Goal: Contribute content: Contribute content

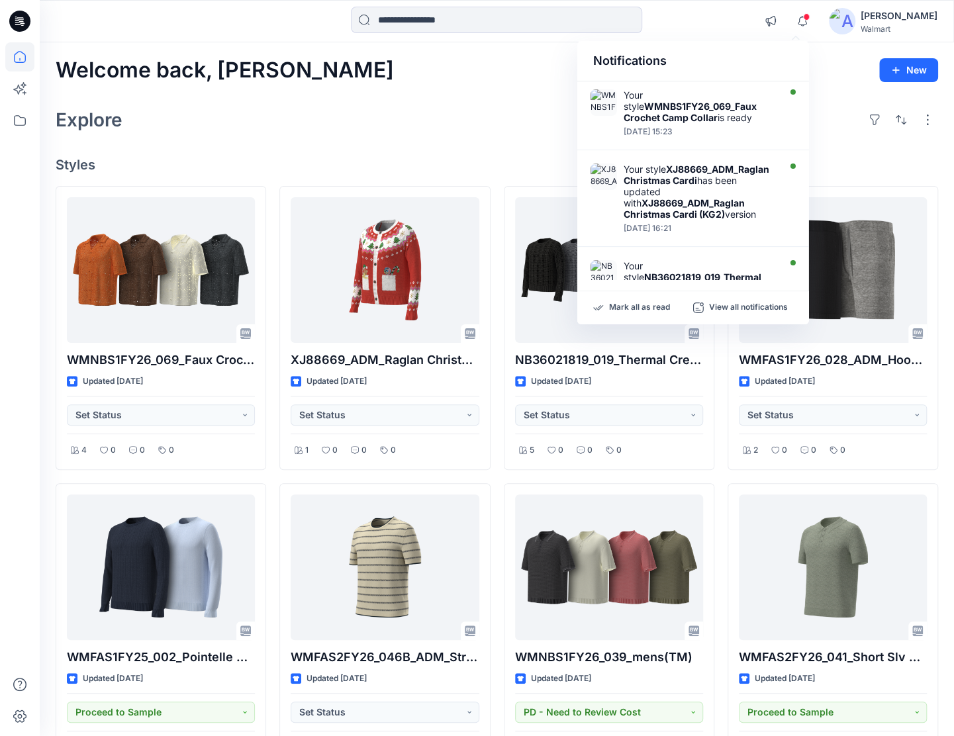
drag, startPoint x: 310, startPoint y: 115, endPoint x: 300, endPoint y: 97, distance: 19.9
click at [311, 115] on div "Explore" at bounding box center [497, 120] width 883 height 32
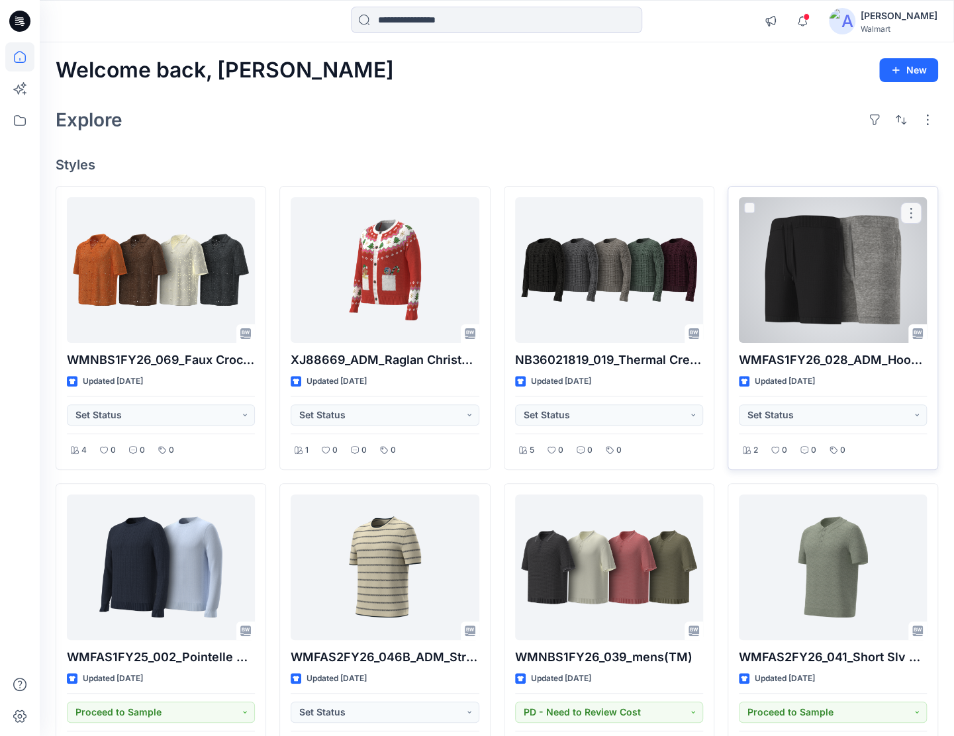
click at [777, 280] on div at bounding box center [833, 270] width 188 height 146
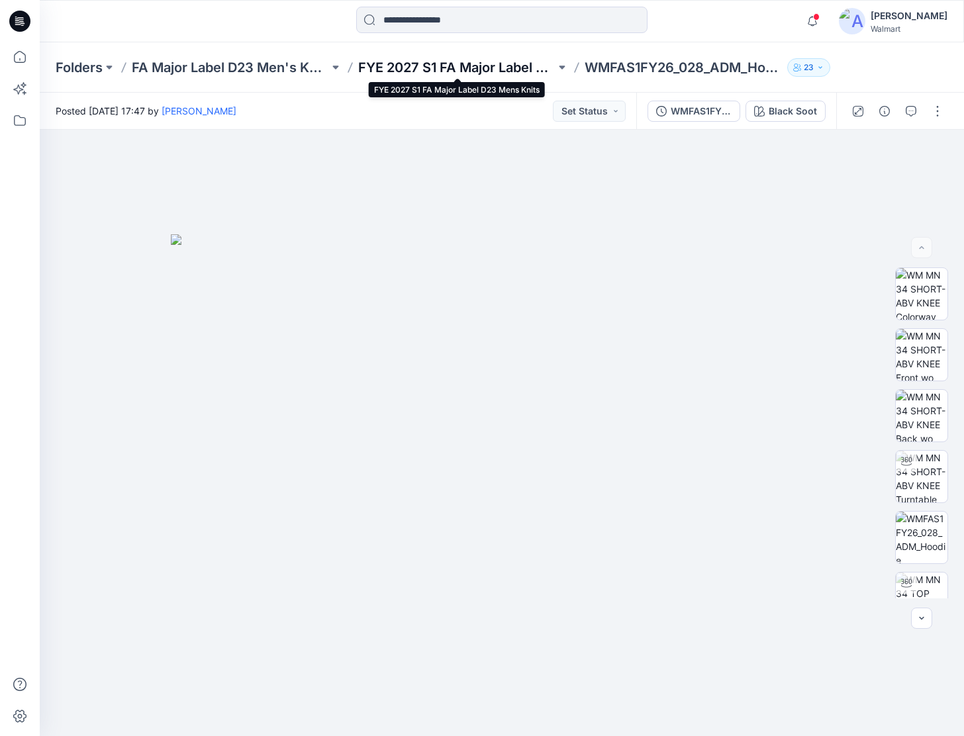
click at [408, 75] on p "FYE 2027 S1 FA Major Label D23 Mens Knits" at bounding box center [456, 67] width 197 height 19
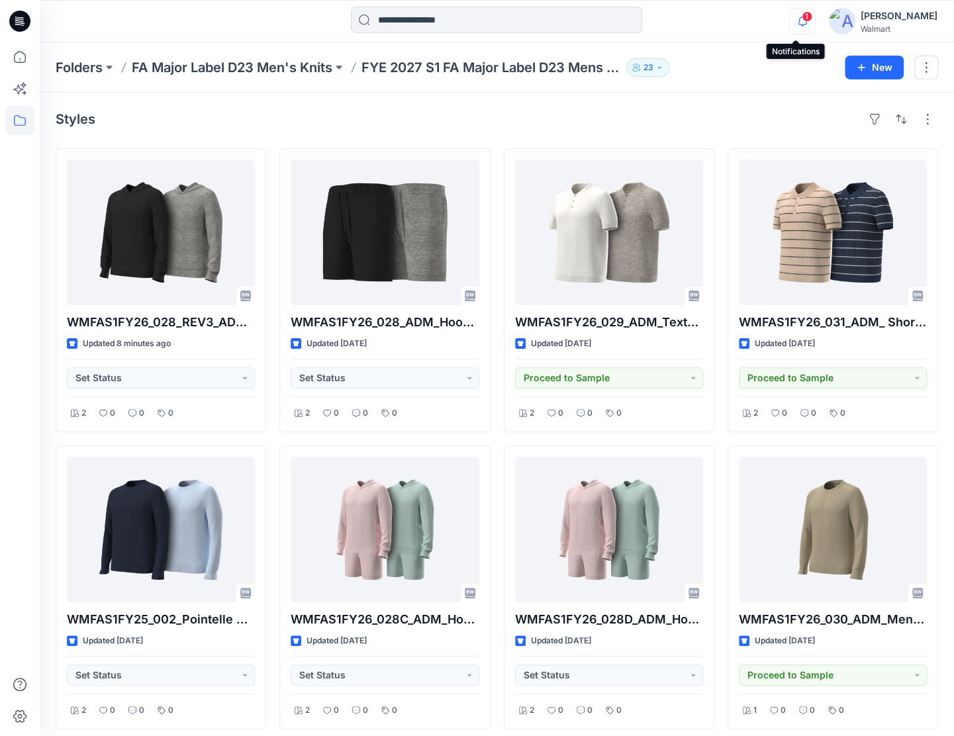
click at [792, 17] on icon "button" at bounding box center [802, 21] width 25 height 26
click at [266, 104] on div "Styles WMFAS1FY26_028_REV3_ADM_Hoodie Sweater Updated 10 minutes ago Set Status…" at bounding box center [497, 568] width 914 height 950
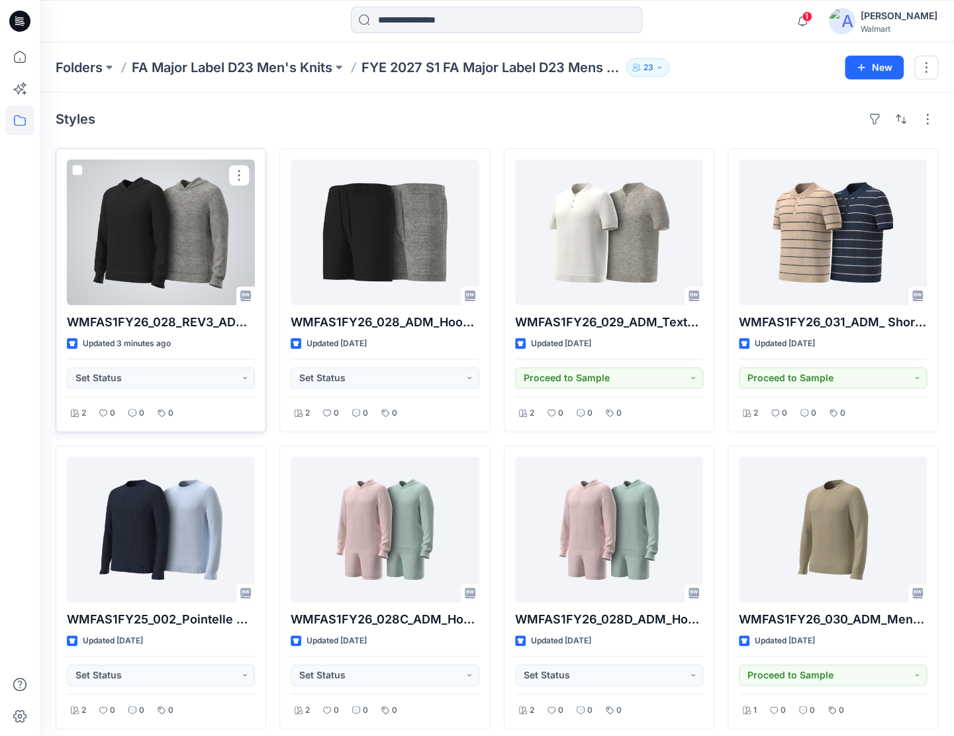
click at [182, 297] on div at bounding box center [161, 233] width 188 height 146
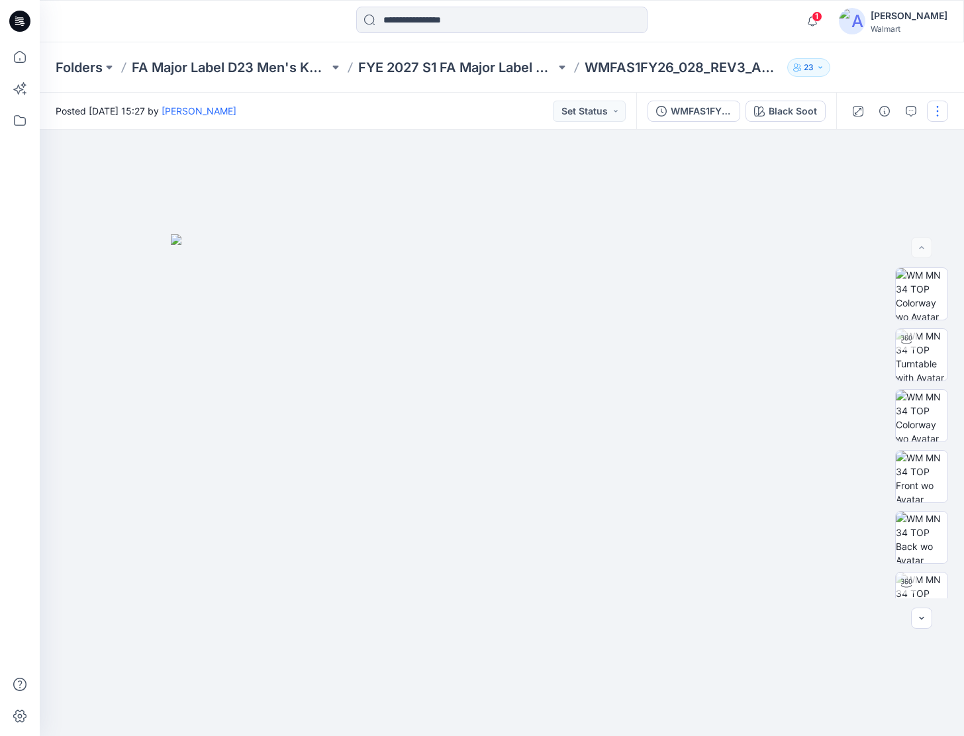
click at [940, 115] on button "button" at bounding box center [937, 111] width 21 height 21
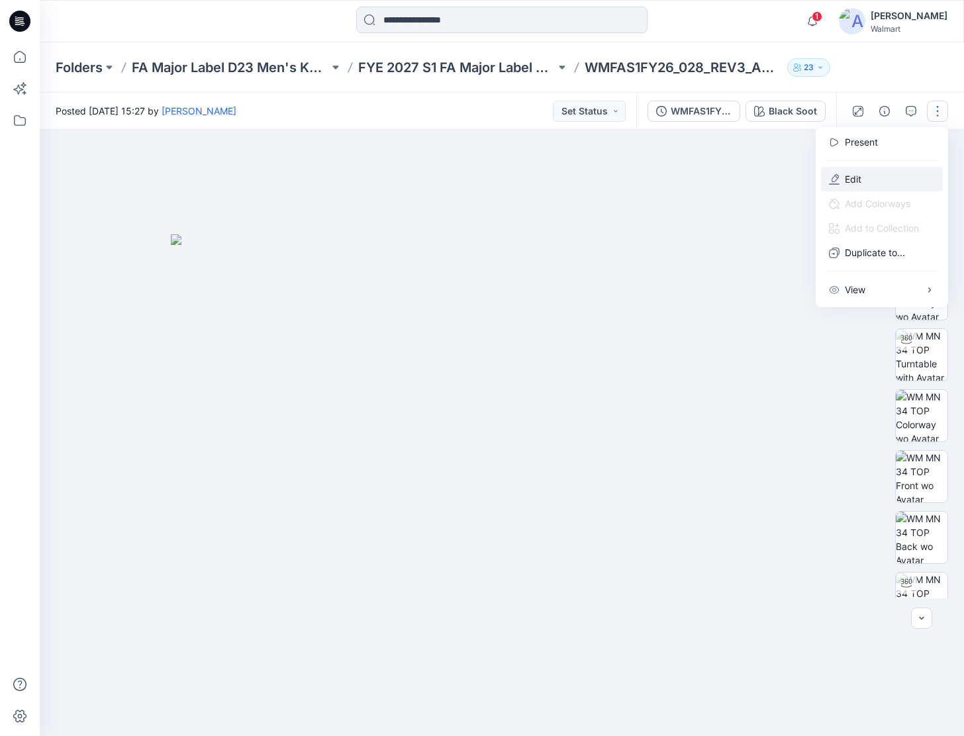
click at [857, 176] on p "Edit" at bounding box center [853, 179] width 17 height 14
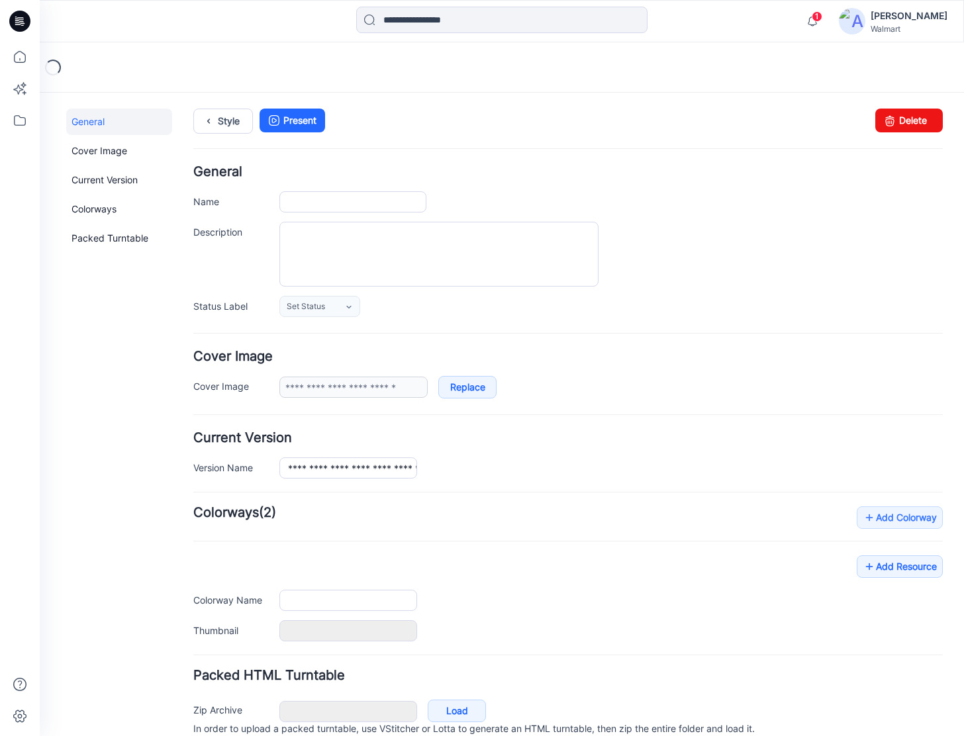
type input "**********"
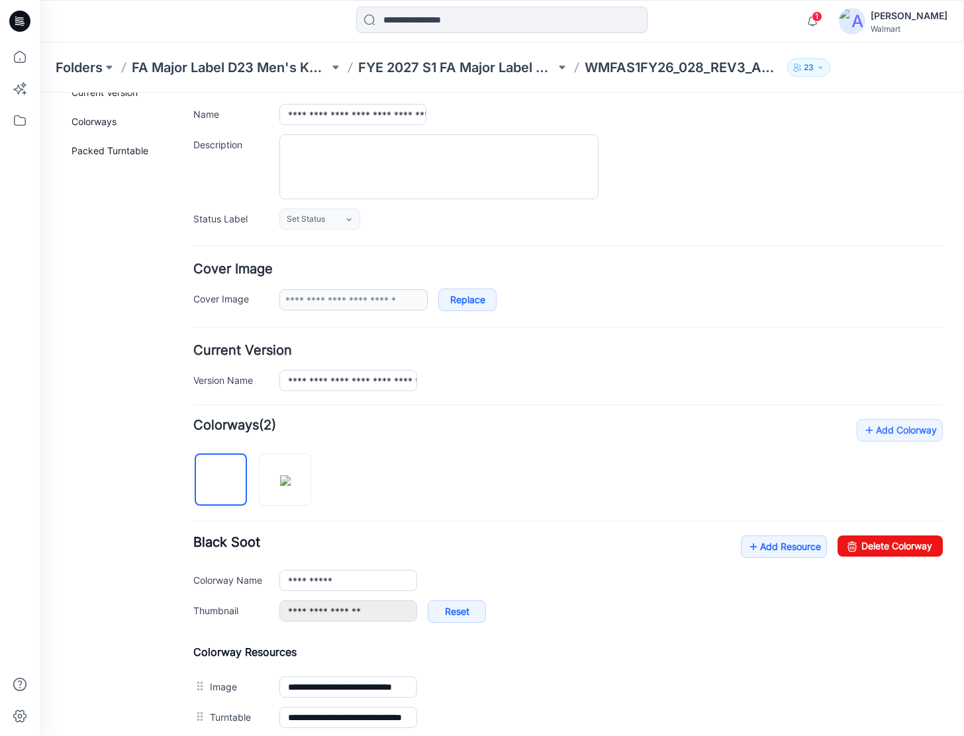
scroll to position [199, 0]
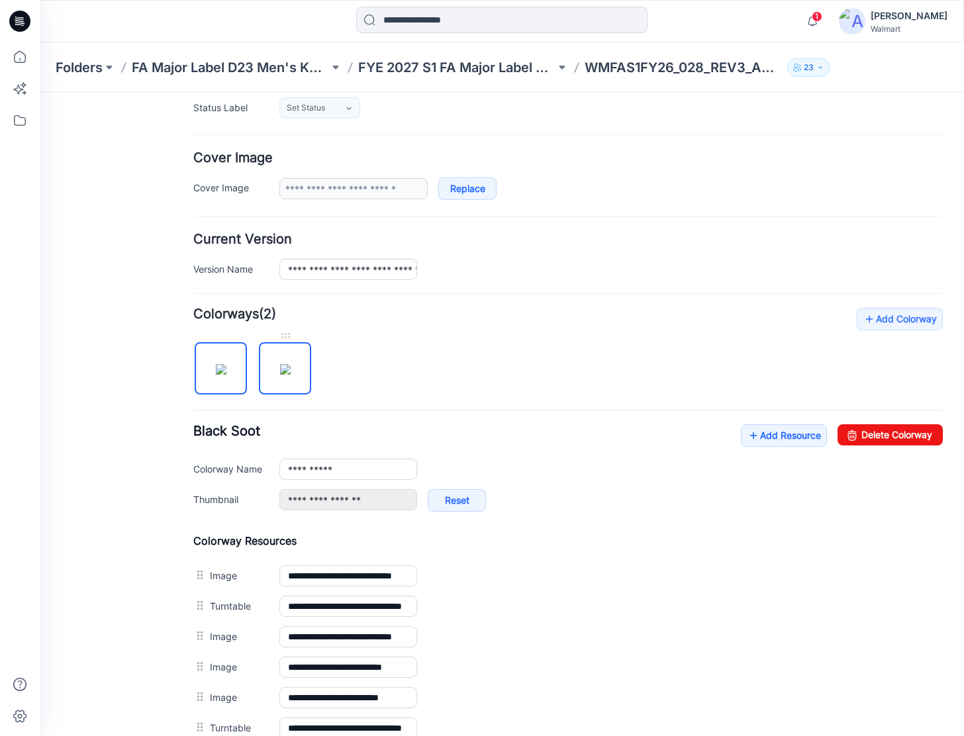
click at [286, 364] on img at bounding box center [285, 369] width 11 height 11
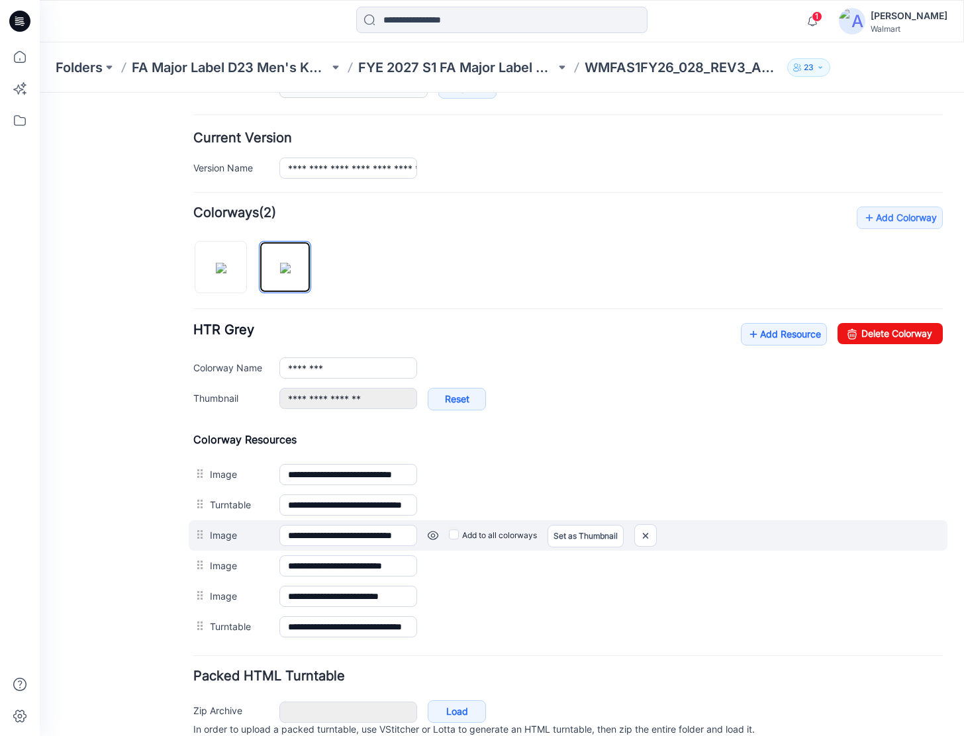
scroll to position [331, 0]
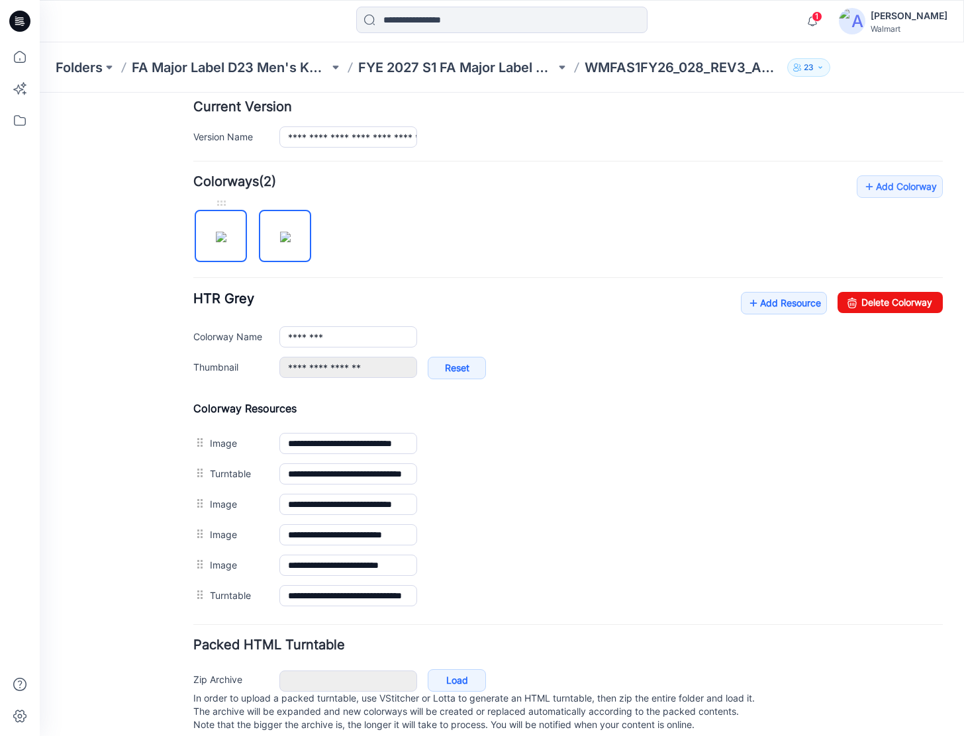
click at [226, 235] on img at bounding box center [221, 237] width 11 height 11
click at [280, 235] on img at bounding box center [285, 237] width 11 height 11
click at [226, 242] on img at bounding box center [221, 237] width 11 height 11
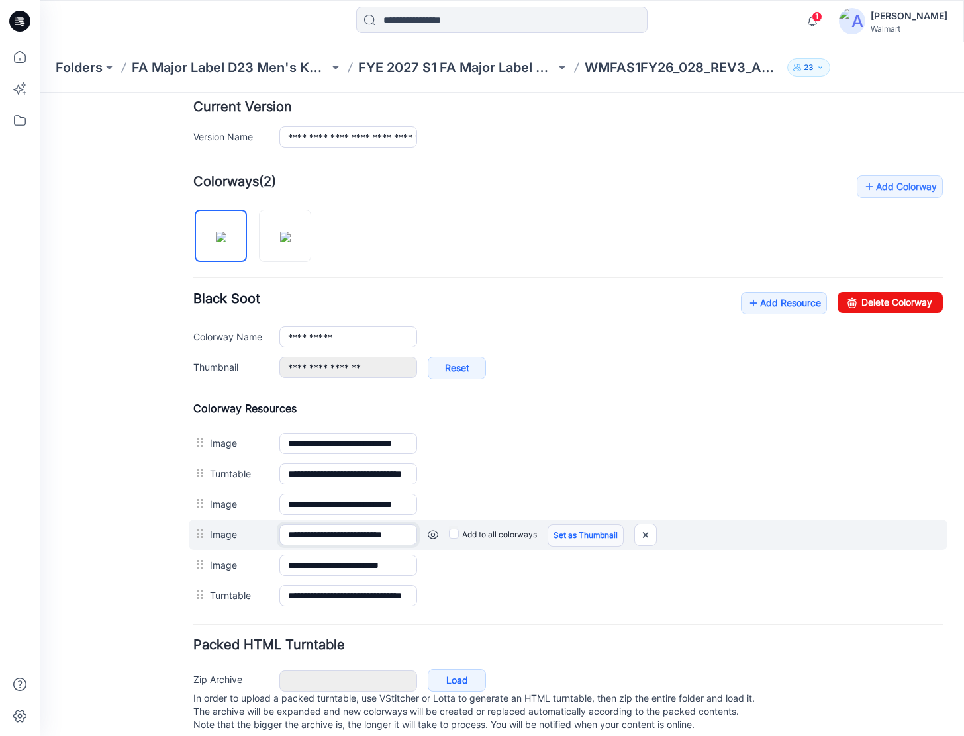
scroll to position [0, 13]
drag, startPoint x: 384, startPoint y: 532, endPoint x: 593, endPoint y: 540, distance: 209.4
click at [593, 540] on div "**********" at bounding box center [568, 535] width 759 height 30
click at [340, 533] on input "**********" at bounding box center [347, 534] width 137 height 21
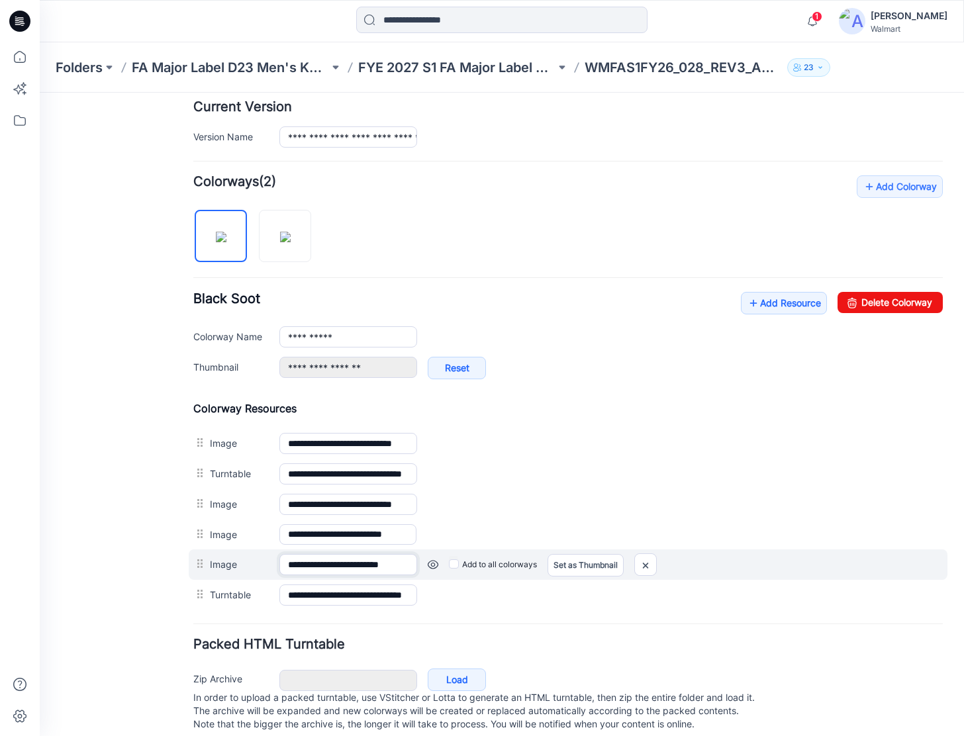
scroll to position [0, 12]
drag, startPoint x: 332, startPoint y: 560, endPoint x: 460, endPoint y: 555, distance: 127.9
click at [463, 559] on div "**********" at bounding box center [568, 565] width 759 height 30
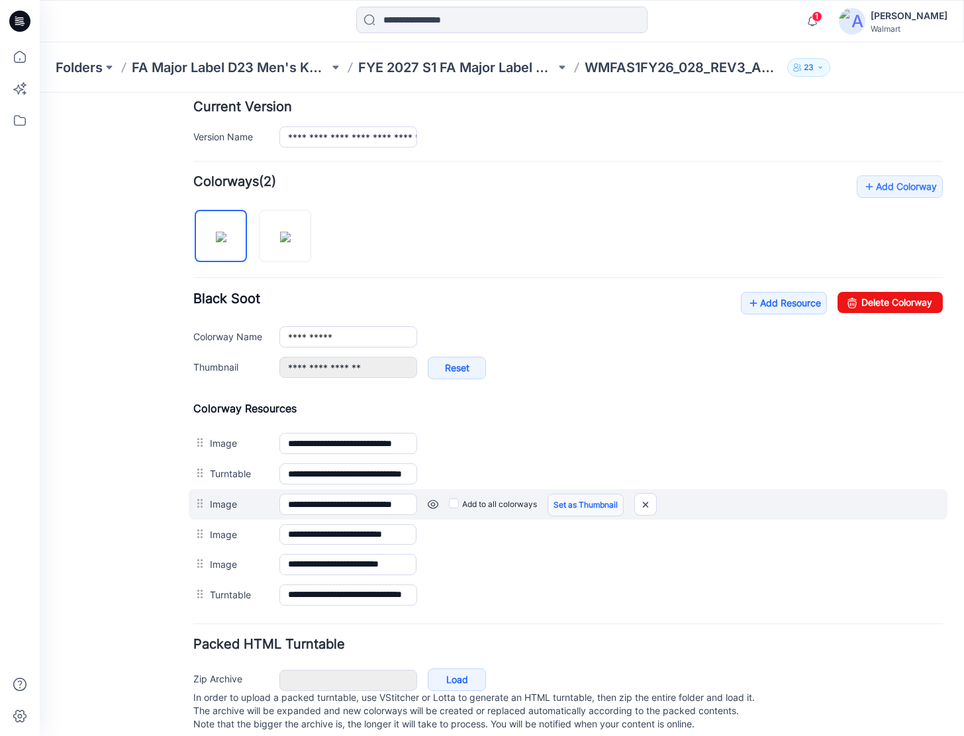
scroll to position [0, 0]
click at [40, 93] on link "Set as Thumbnail" at bounding box center [40, 93] width 0 height 0
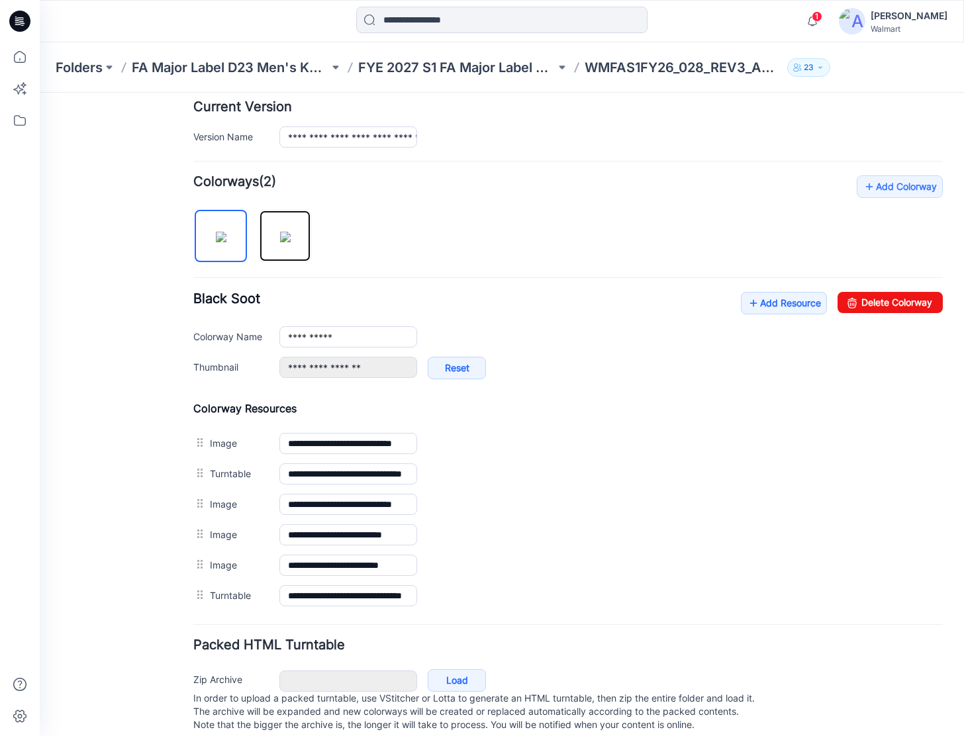
drag, startPoint x: 305, startPoint y: 240, endPoint x: 289, endPoint y: 304, distance: 66.2
click at [291, 241] on img at bounding box center [285, 237] width 11 height 11
type input "********"
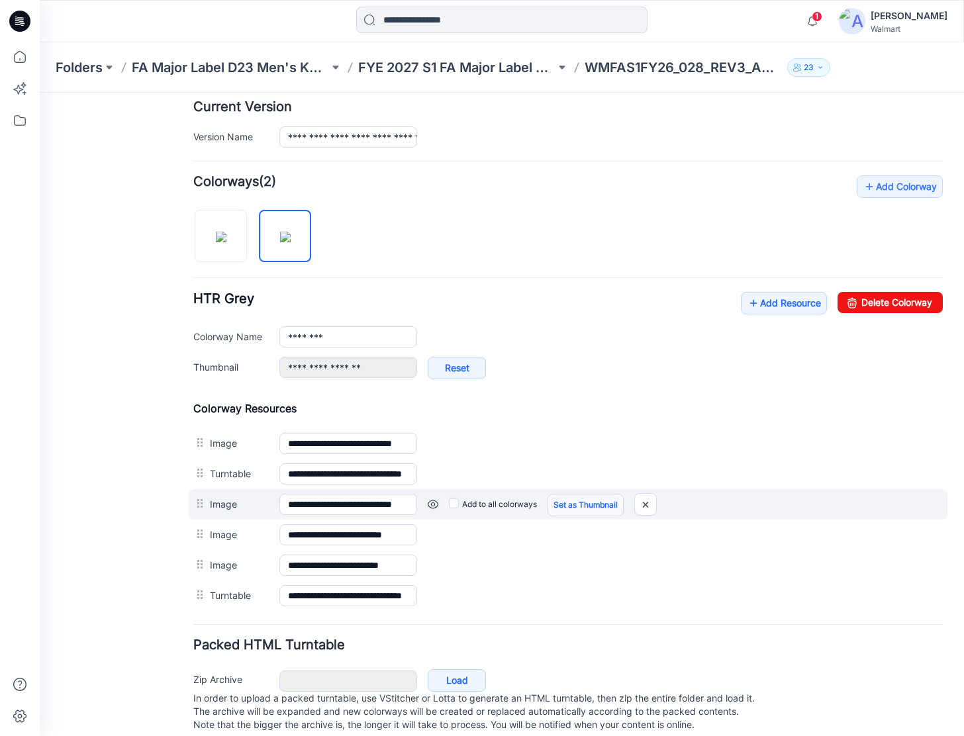
click at [40, 93] on link "Set as Thumbnail" at bounding box center [40, 93] width 0 height 0
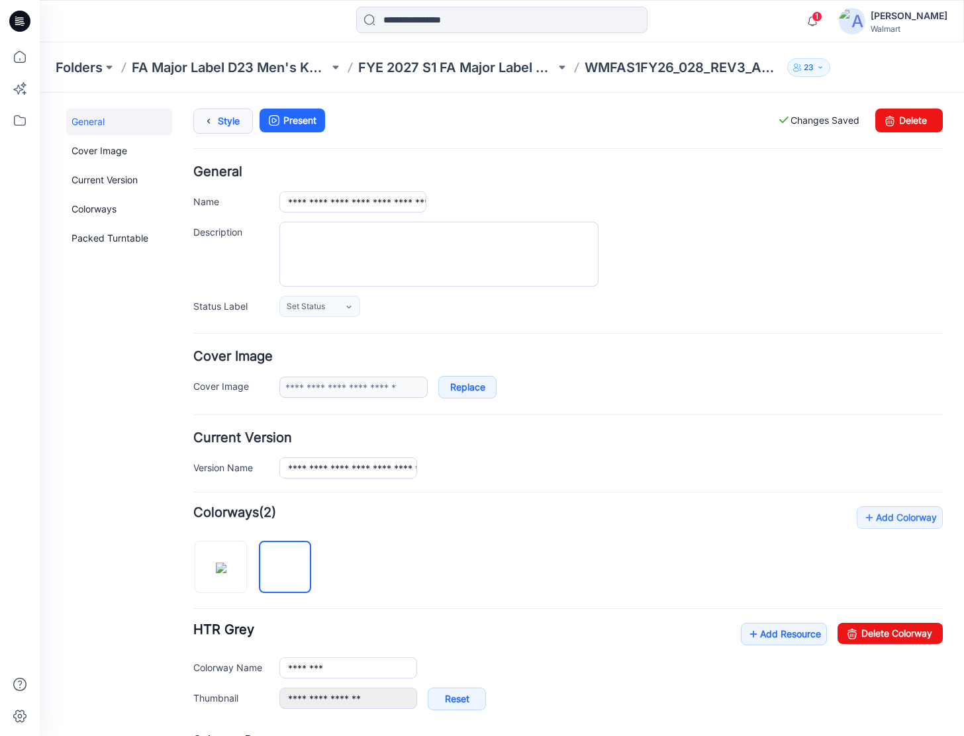
click at [234, 132] on link "Style" at bounding box center [223, 121] width 60 height 25
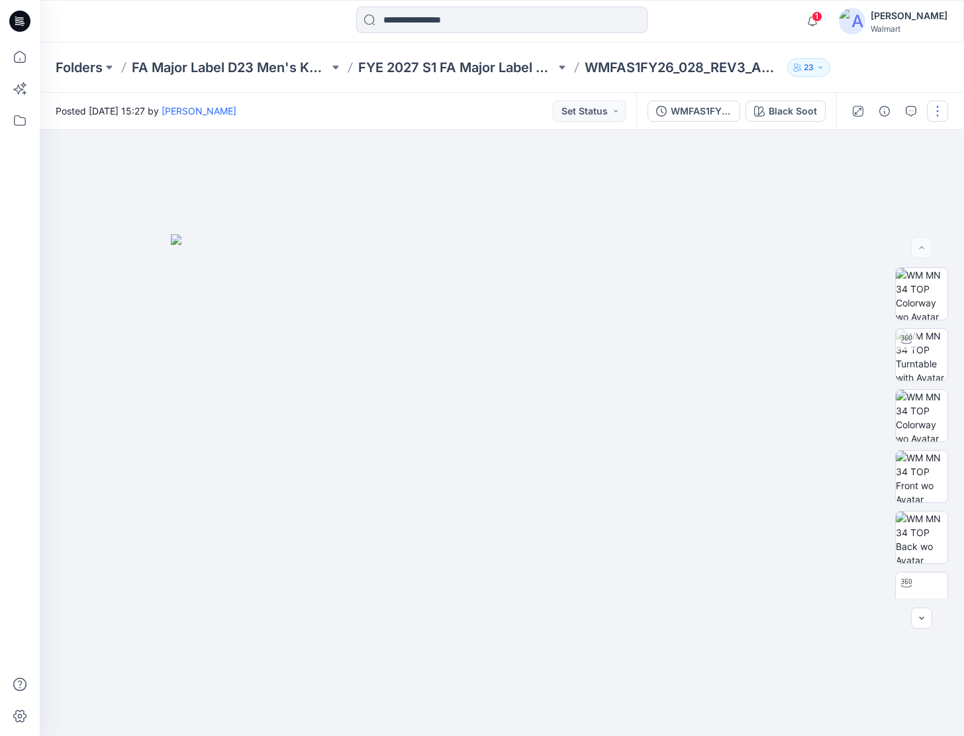
click at [942, 105] on button "button" at bounding box center [937, 111] width 21 height 21
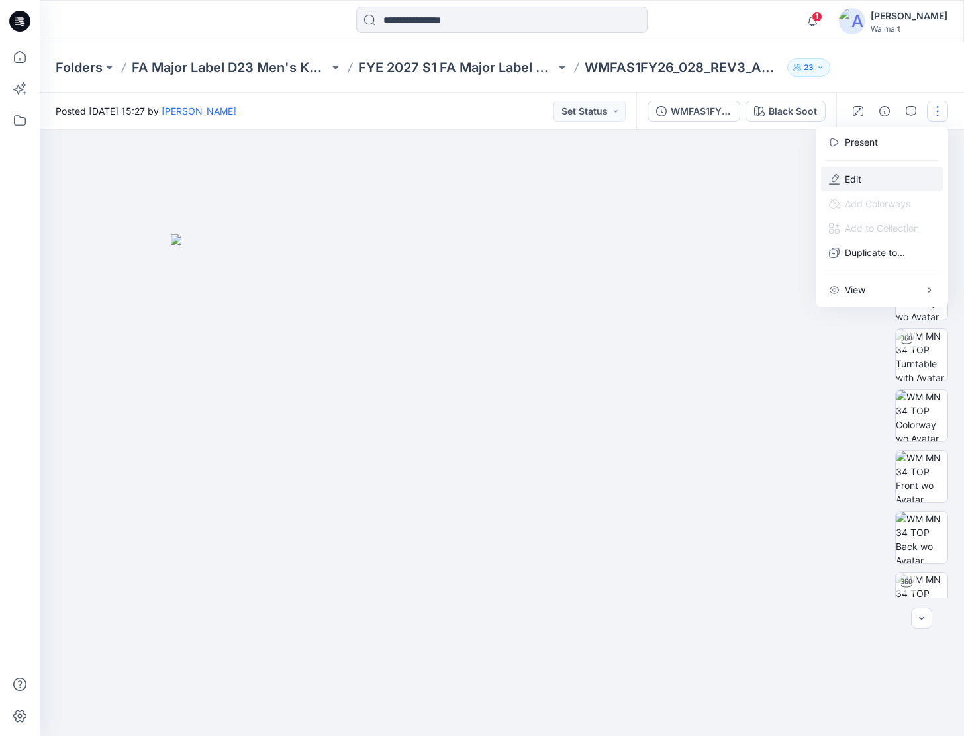
click at [846, 179] on p "Edit" at bounding box center [853, 179] width 17 height 14
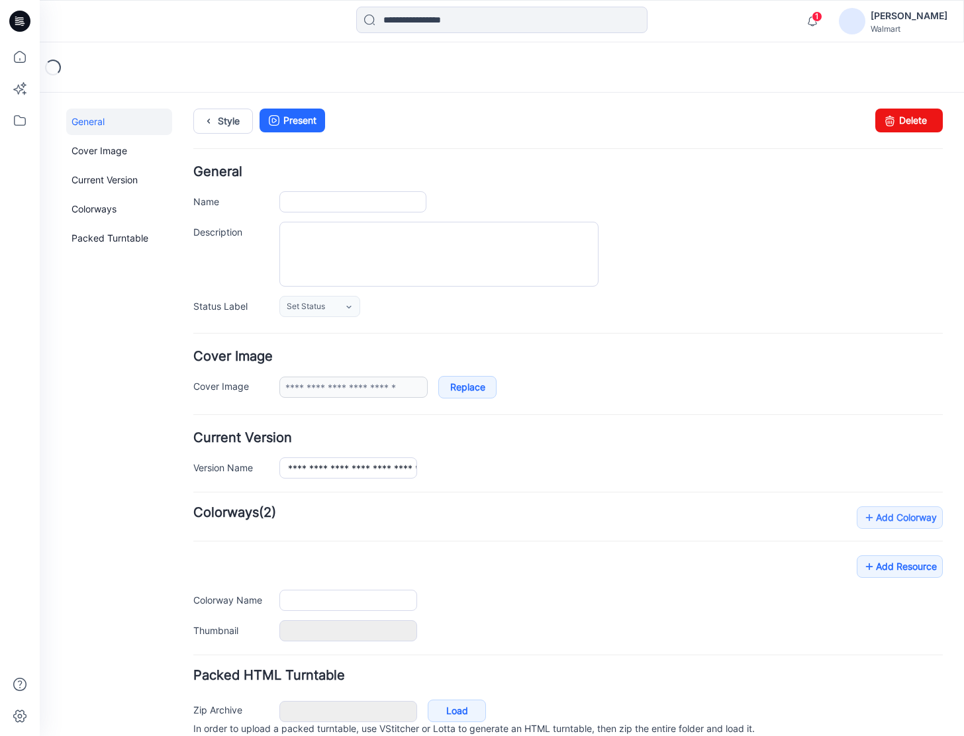
type input "**********"
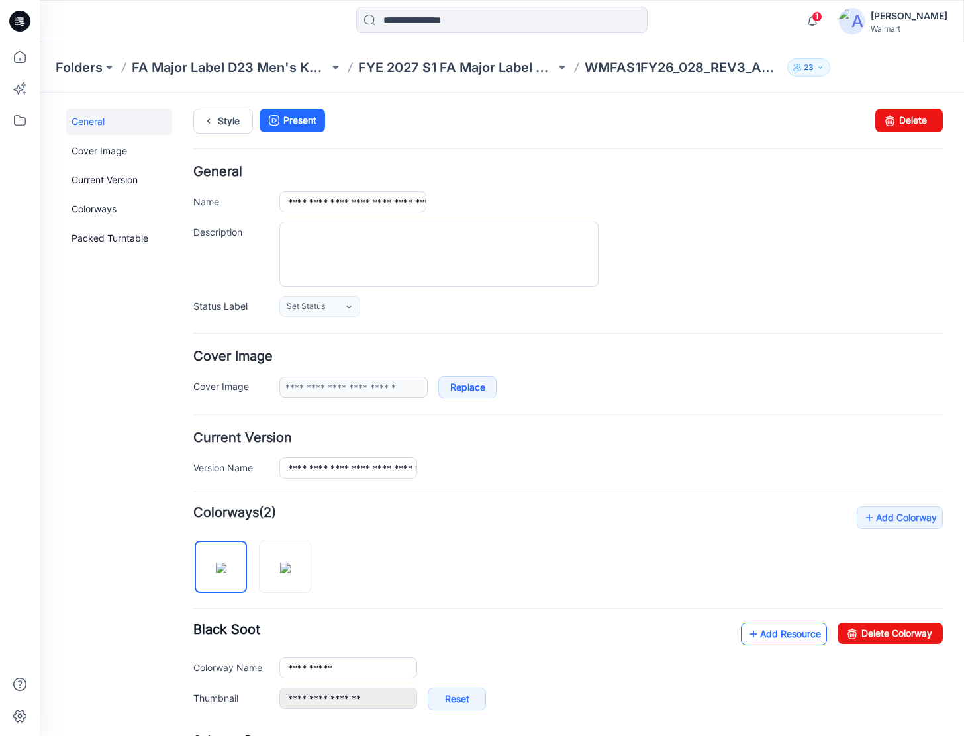
click at [784, 628] on link "Add Resource" at bounding box center [784, 634] width 86 height 23
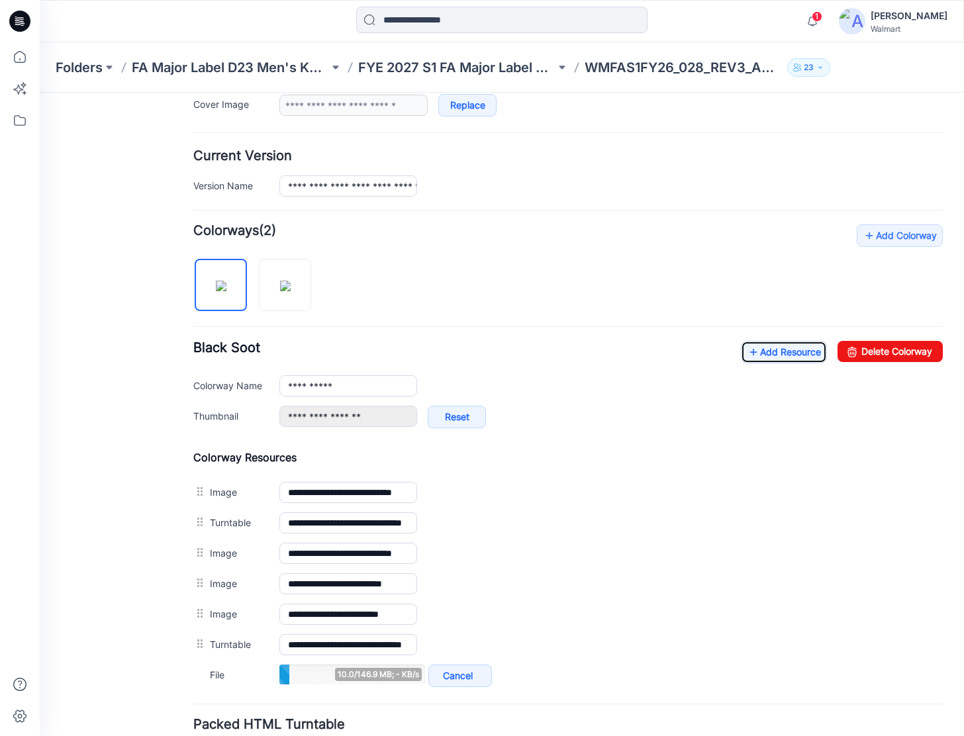
scroll to position [382, 0]
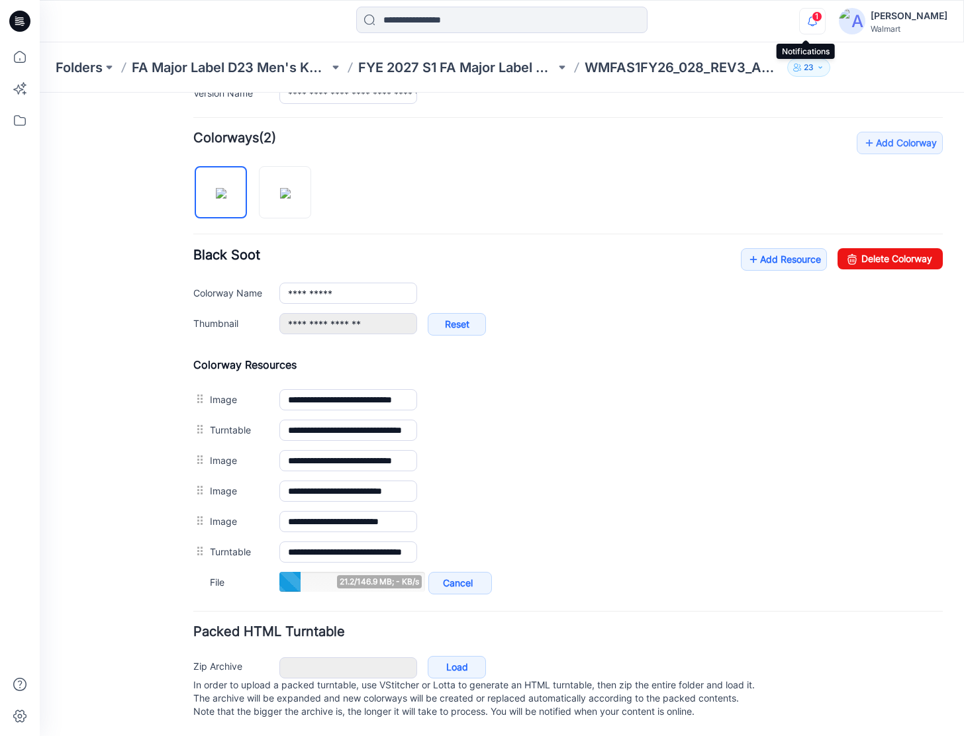
click at [814, 11] on icon "button" at bounding box center [812, 21] width 25 height 26
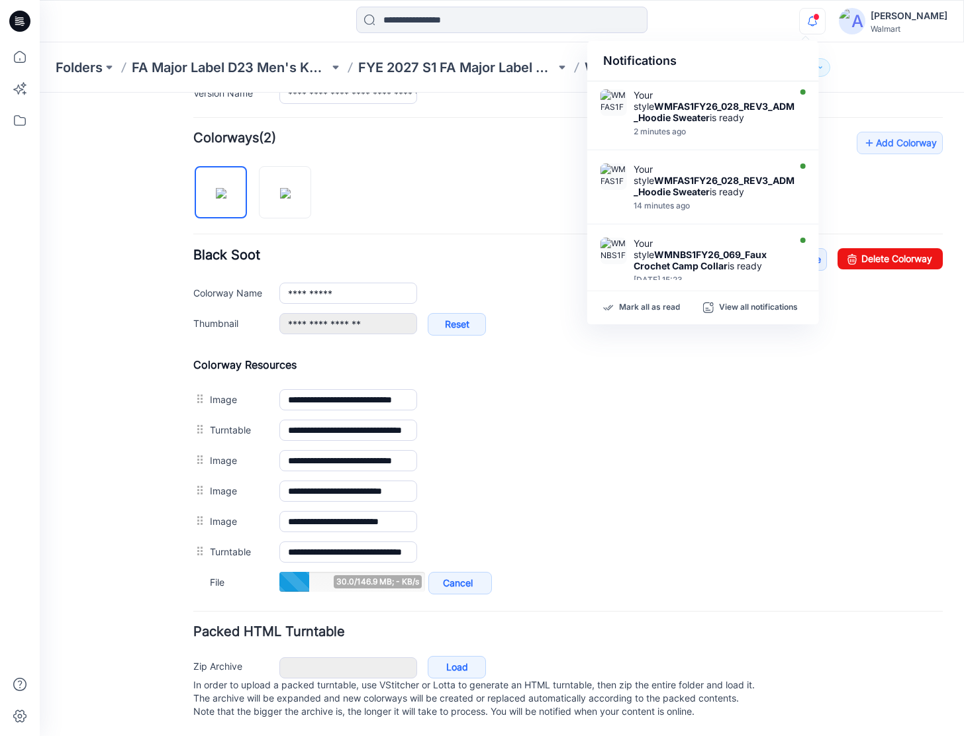
click at [747, 19] on div "Notifications Your style WMFAS1FY26_028_REV3_ADM_Hoodie Sweater is ready 2 minu…" at bounding box center [502, 21] width 924 height 29
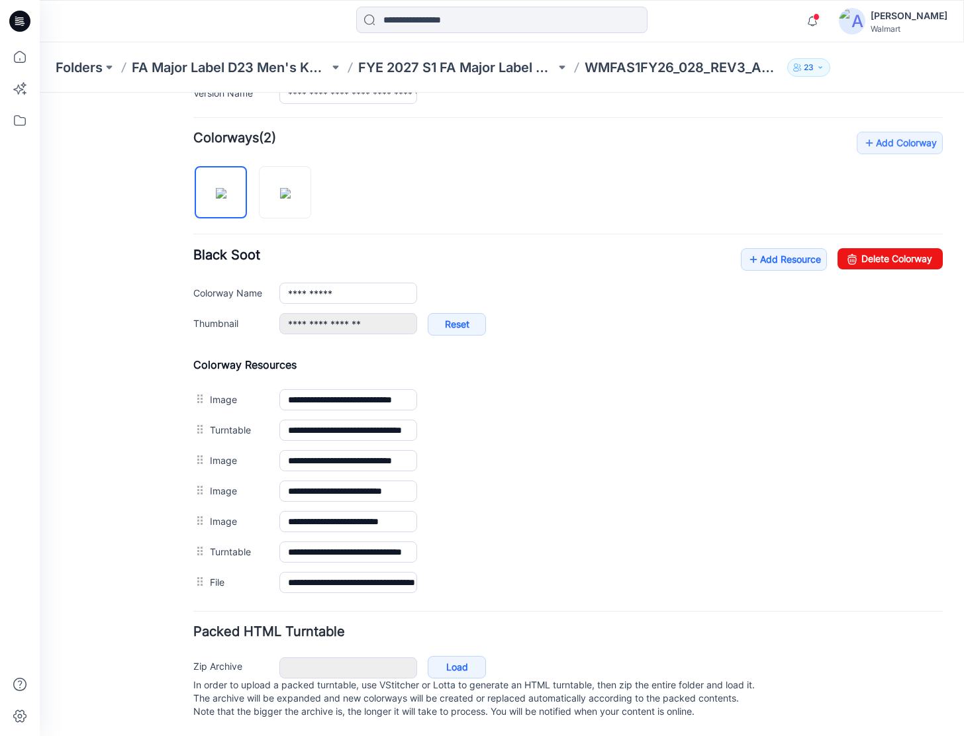
scroll to position [381, 0]
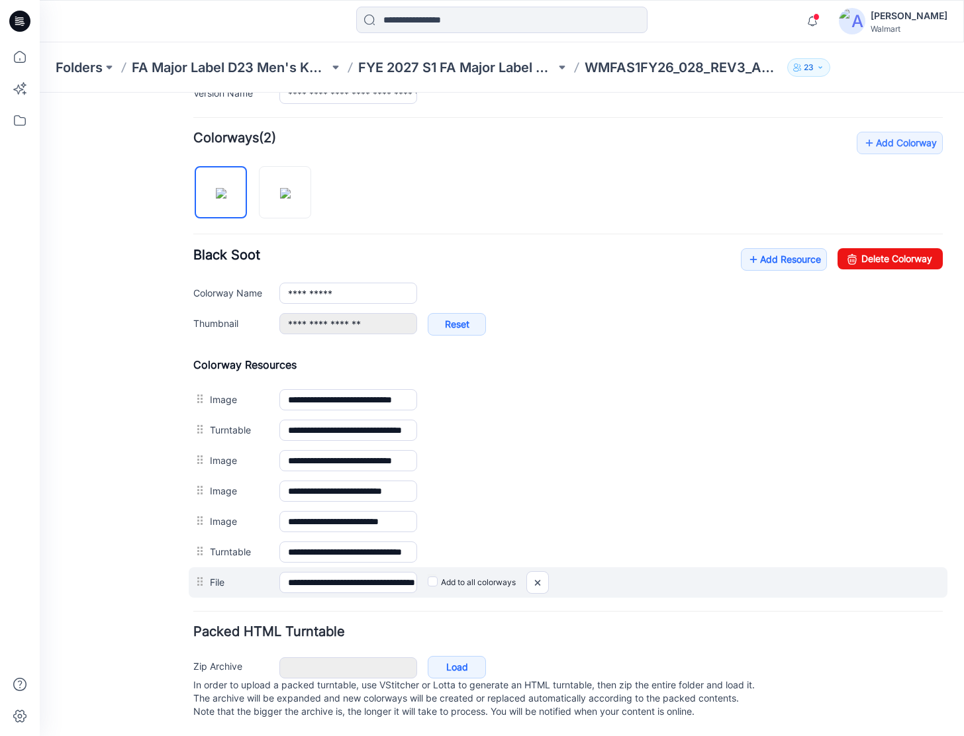
click at [40, 93] on label "Add to all colorways" at bounding box center [40, 93] width 0 height 0
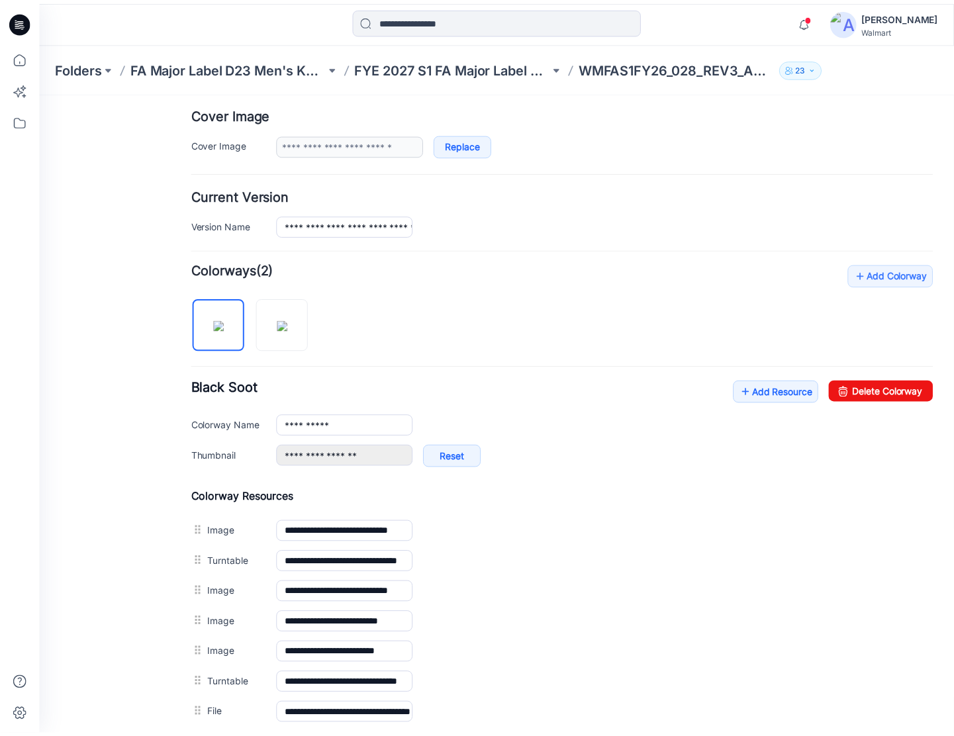
scroll to position [183, 0]
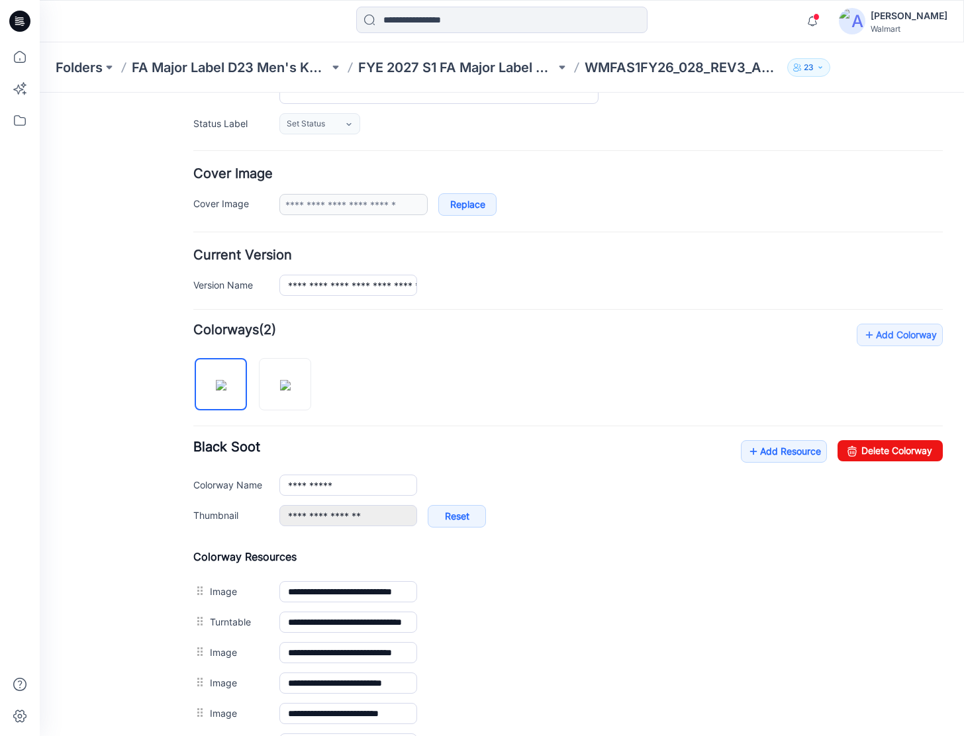
click at [19, 19] on icon at bounding box center [21, 19] width 6 height 1
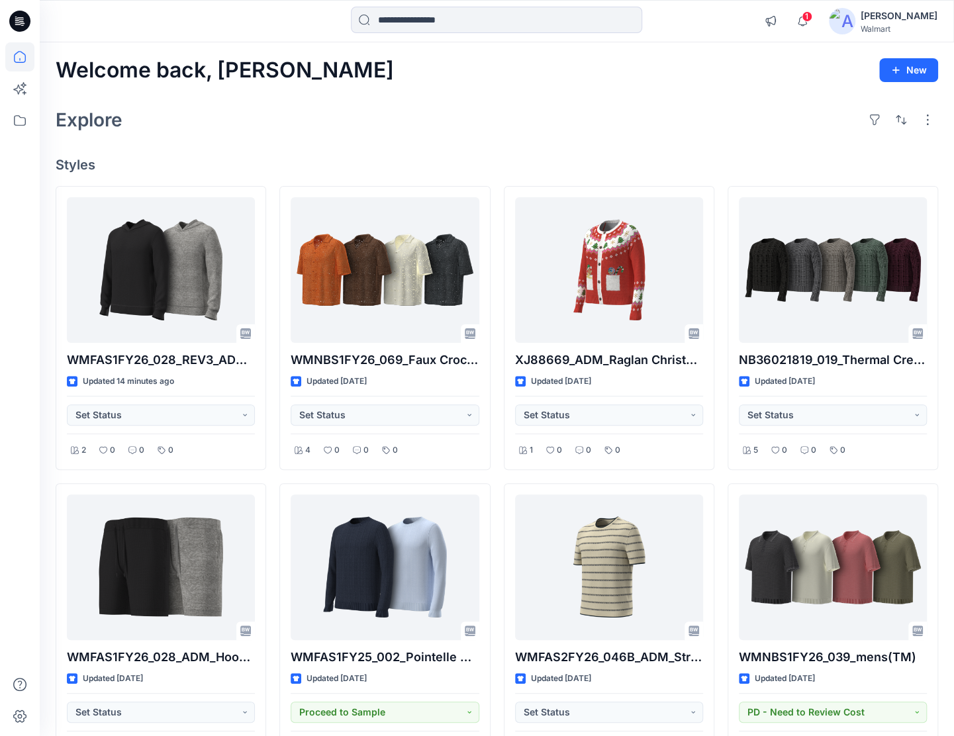
click at [24, 20] on icon at bounding box center [19, 21] width 21 height 21
click at [19, 21] on icon at bounding box center [19, 21] width 21 height 21
click at [20, 20] on icon at bounding box center [21, 19] width 6 height 1
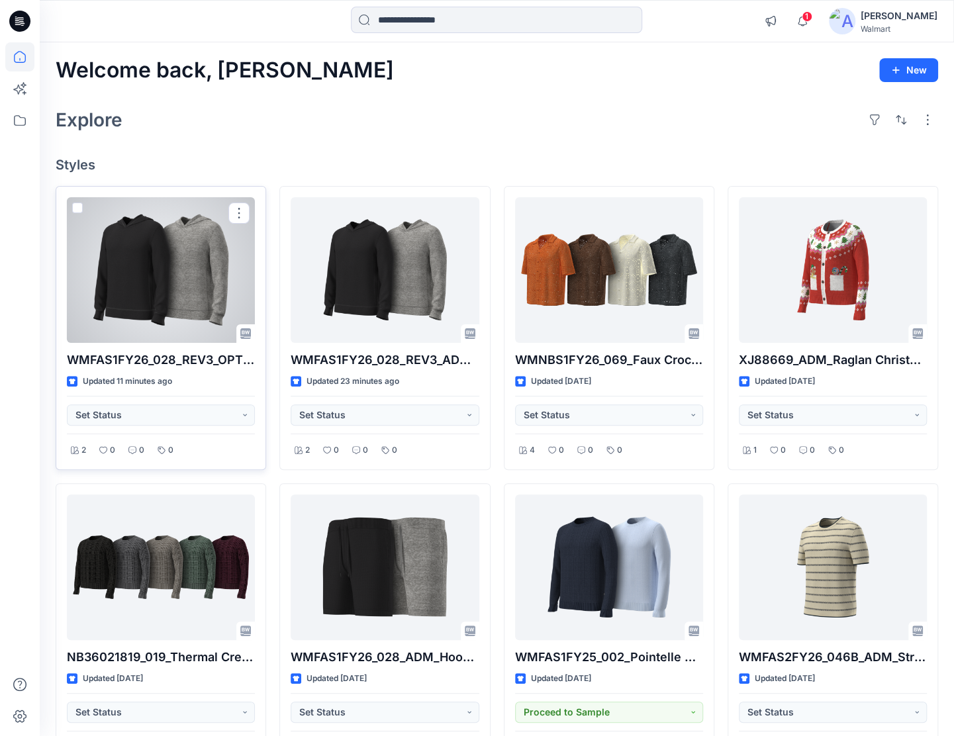
click at [151, 279] on div at bounding box center [161, 270] width 188 height 146
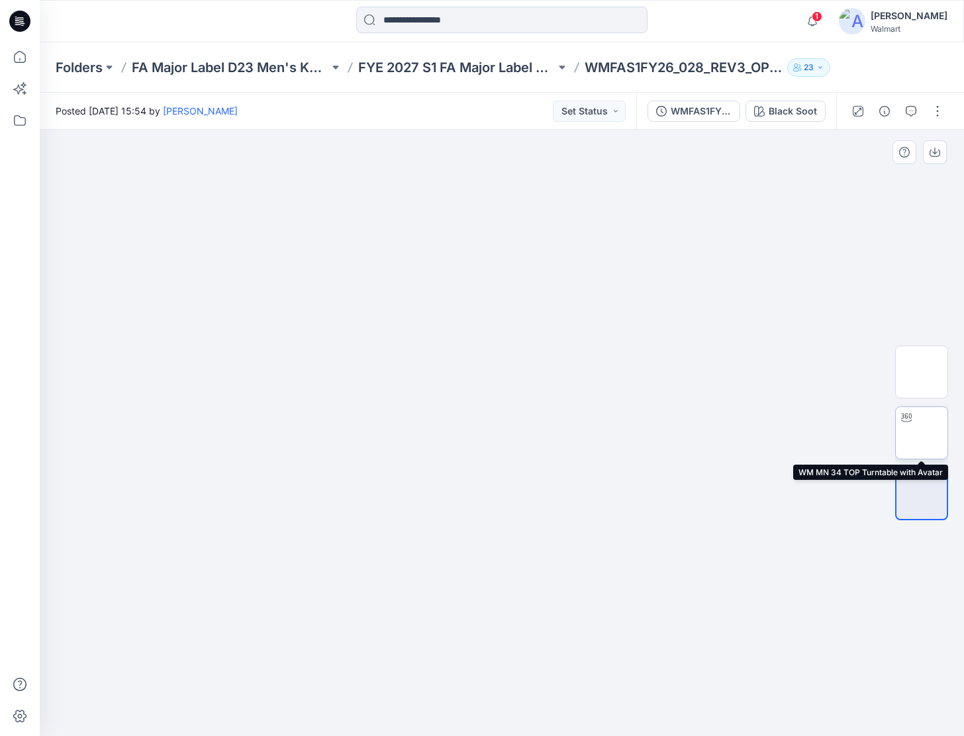
click at [911, 419] on icon at bounding box center [906, 417] width 11 height 11
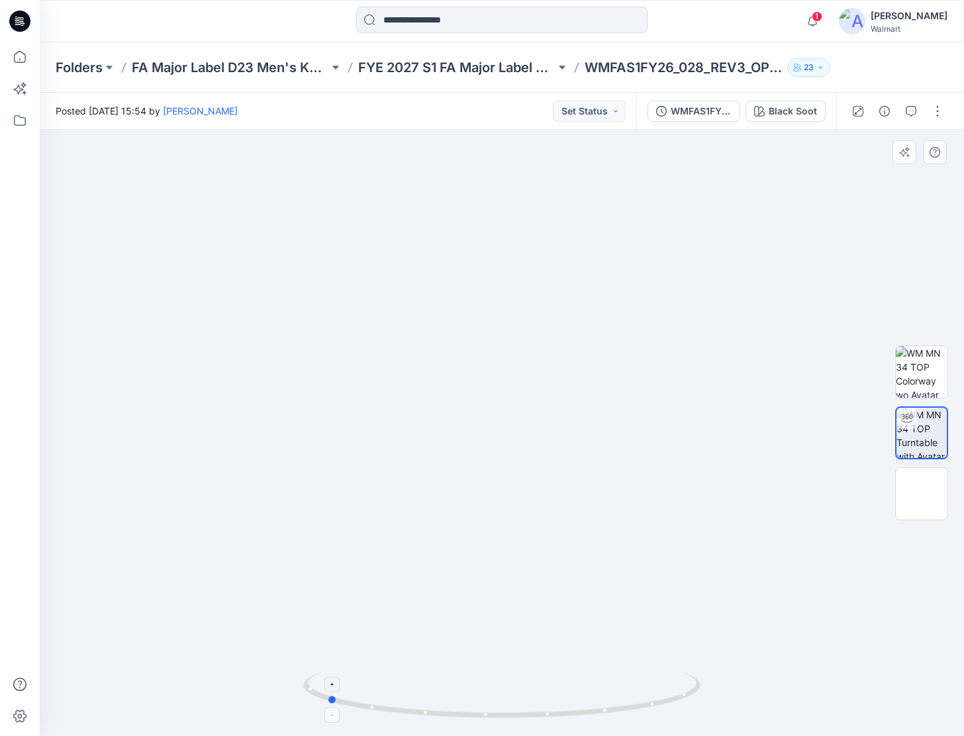
drag, startPoint x: 579, startPoint y: 703, endPoint x: 414, endPoint y: 491, distance: 268.5
click at [474, 685] on icon at bounding box center [503, 697] width 401 height 50
click at [17, 18] on icon at bounding box center [19, 21] width 21 height 21
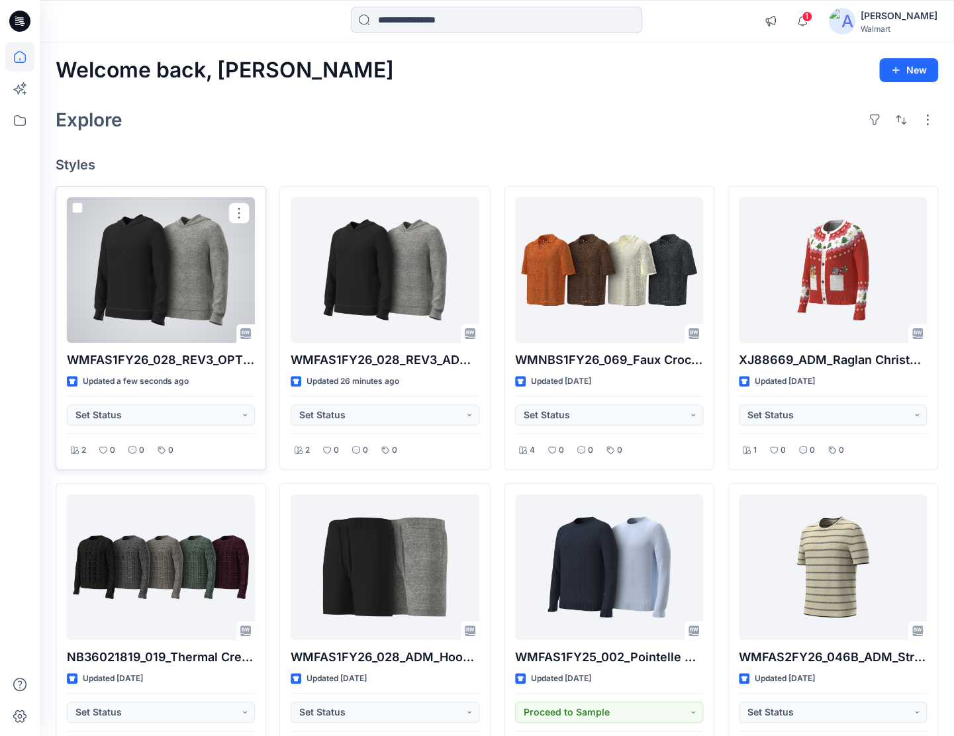
click at [215, 272] on div at bounding box center [161, 270] width 188 height 146
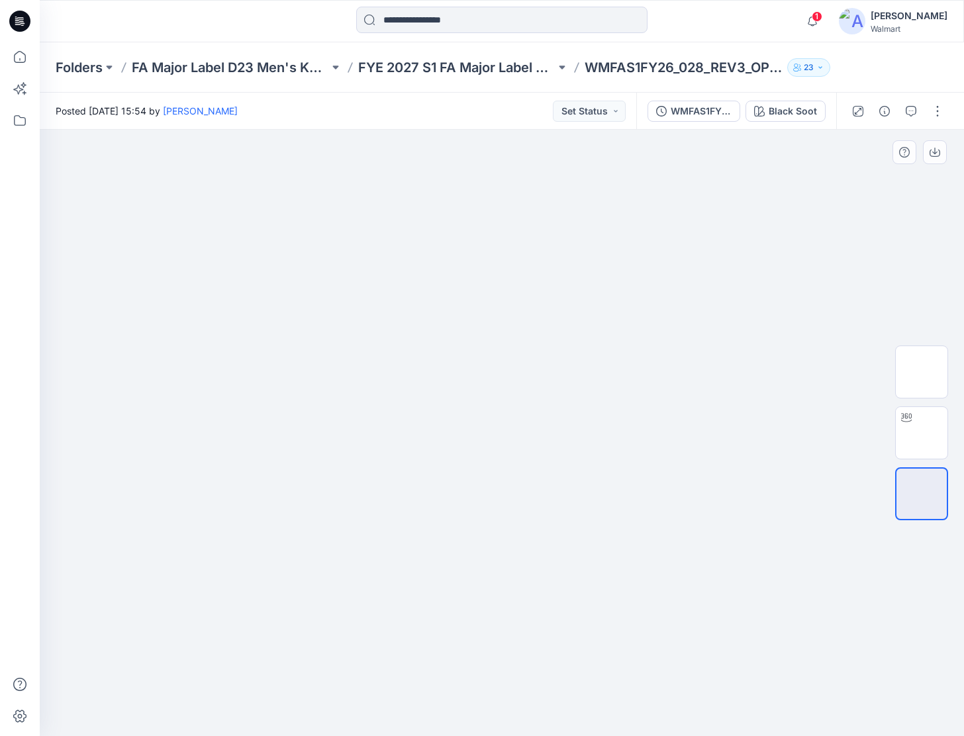
click at [727, 234] on img at bounding box center [502, 234] width 662 height 0
click at [19, 21] on icon at bounding box center [19, 21] width 21 height 21
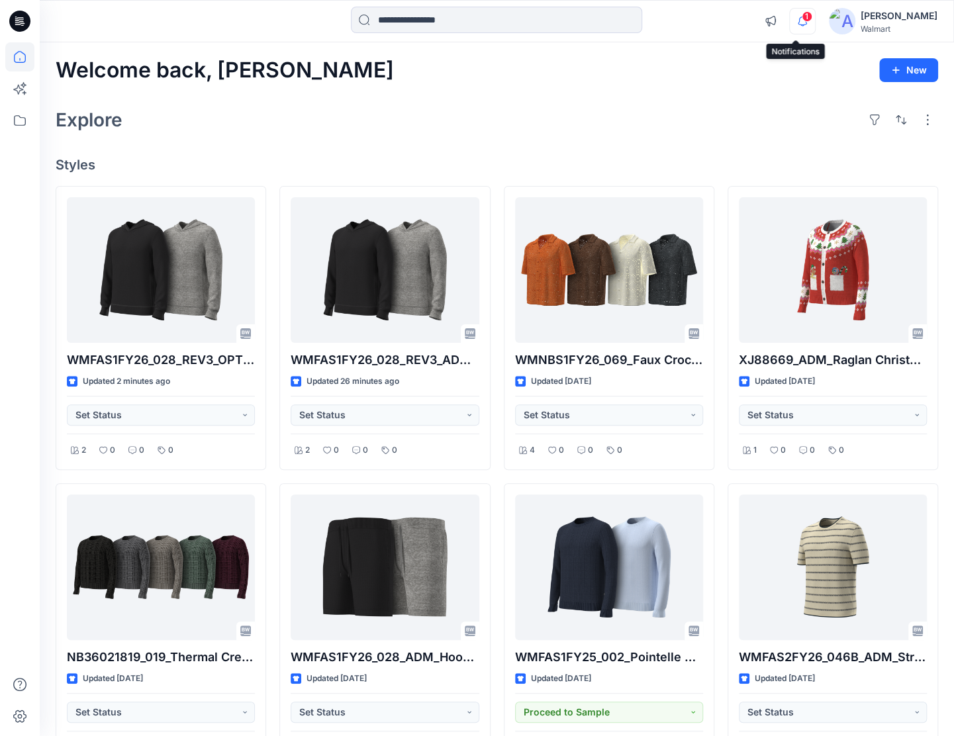
click at [804, 28] on icon "button" at bounding box center [802, 21] width 25 height 26
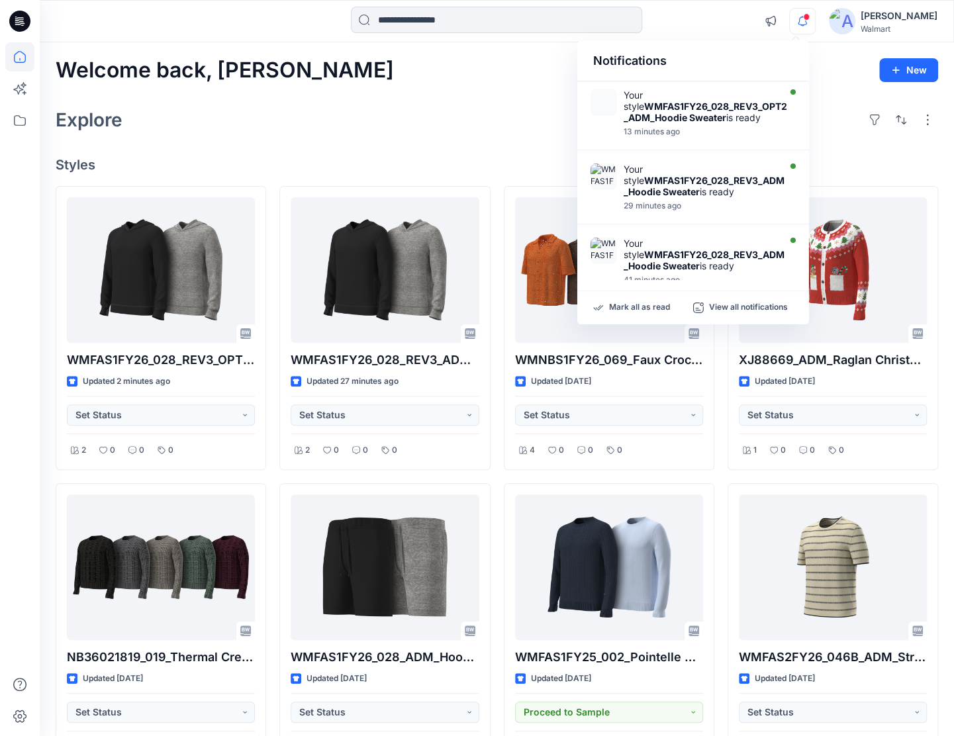
click at [797, 21] on icon "button" at bounding box center [802, 21] width 25 height 26
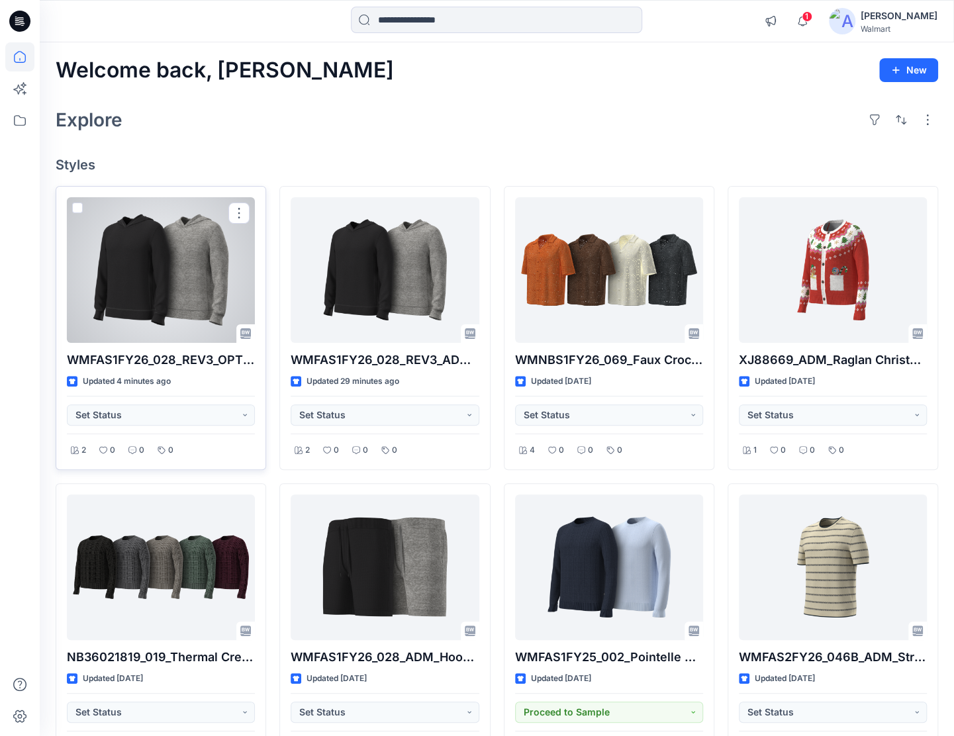
click at [233, 248] on div at bounding box center [161, 270] width 188 height 146
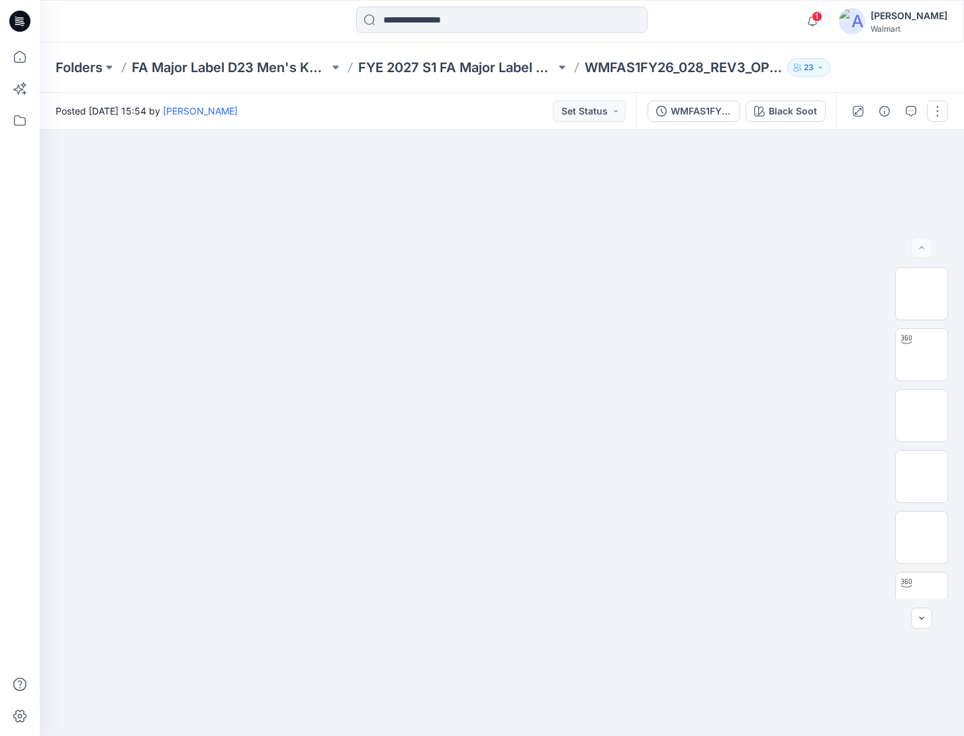
click at [932, 107] on button "button" at bounding box center [937, 111] width 21 height 21
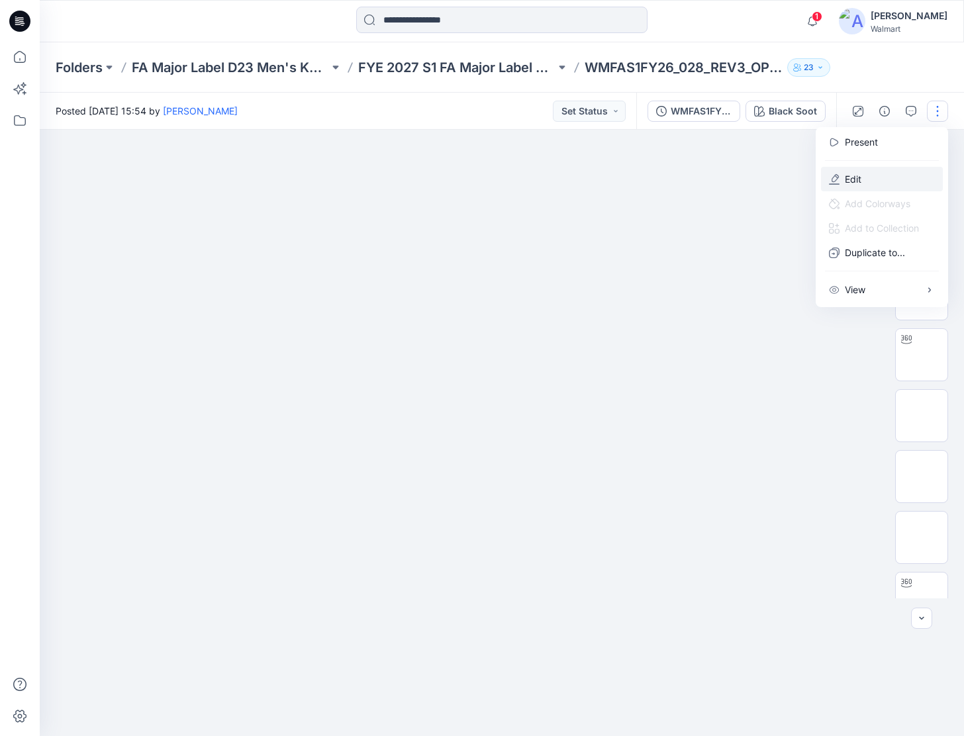
drag, startPoint x: 870, startPoint y: 174, endPoint x: 854, endPoint y: 199, distance: 29.2
click at [870, 175] on button "Edit" at bounding box center [882, 179] width 122 height 24
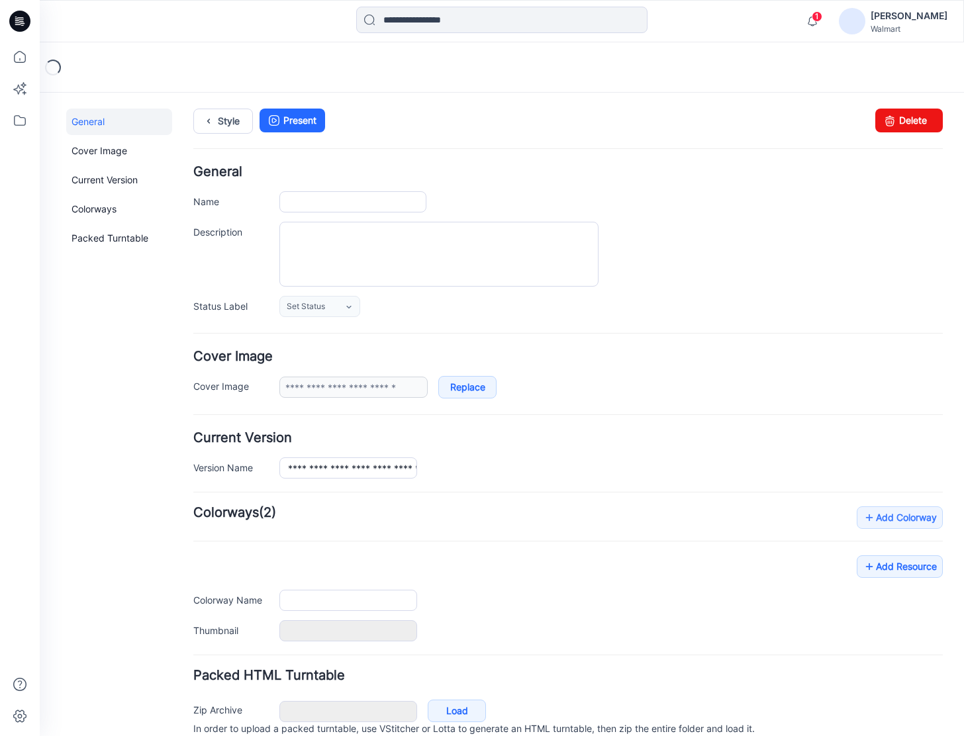
type input "**********"
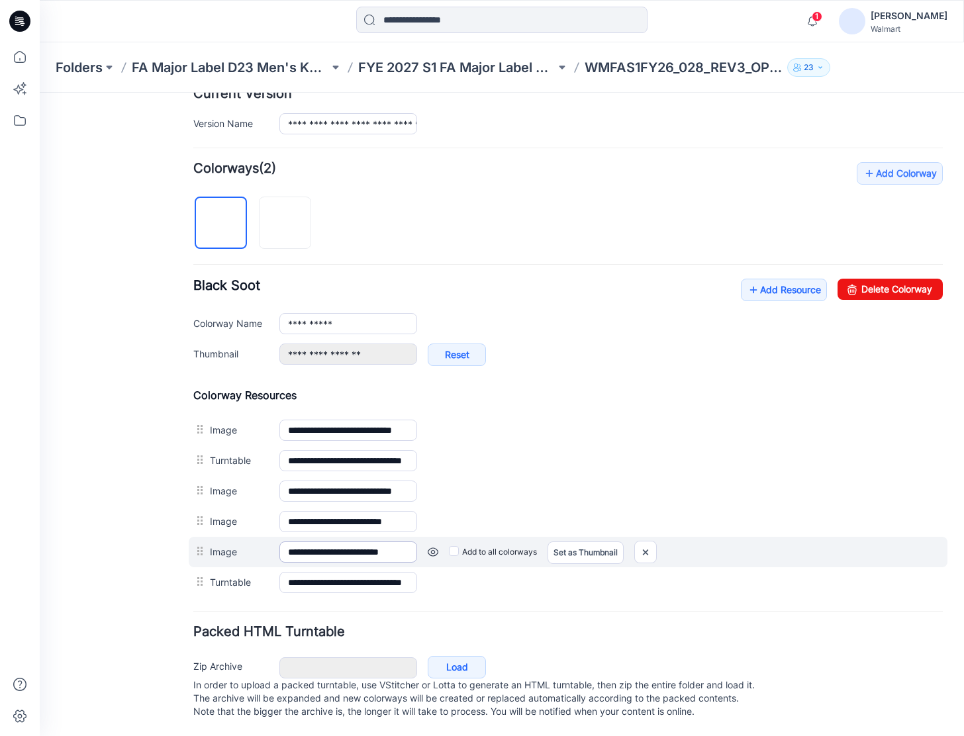
scroll to position [352, 0]
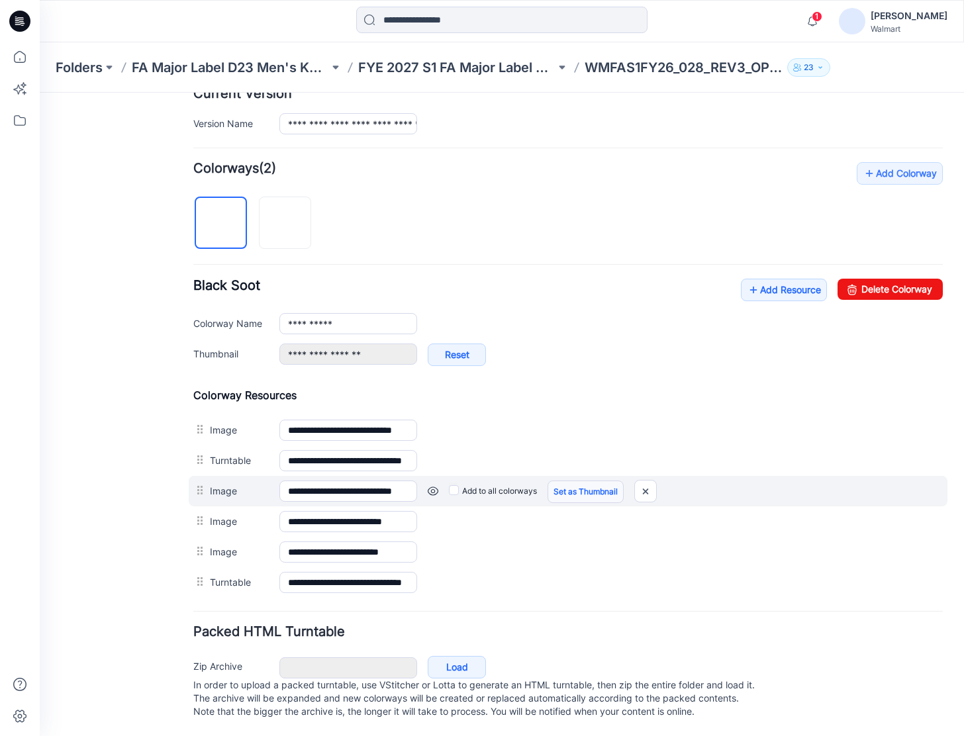
click at [40, 93] on link "Set as Thumbnail" at bounding box center [40, 93] width 0 height 0
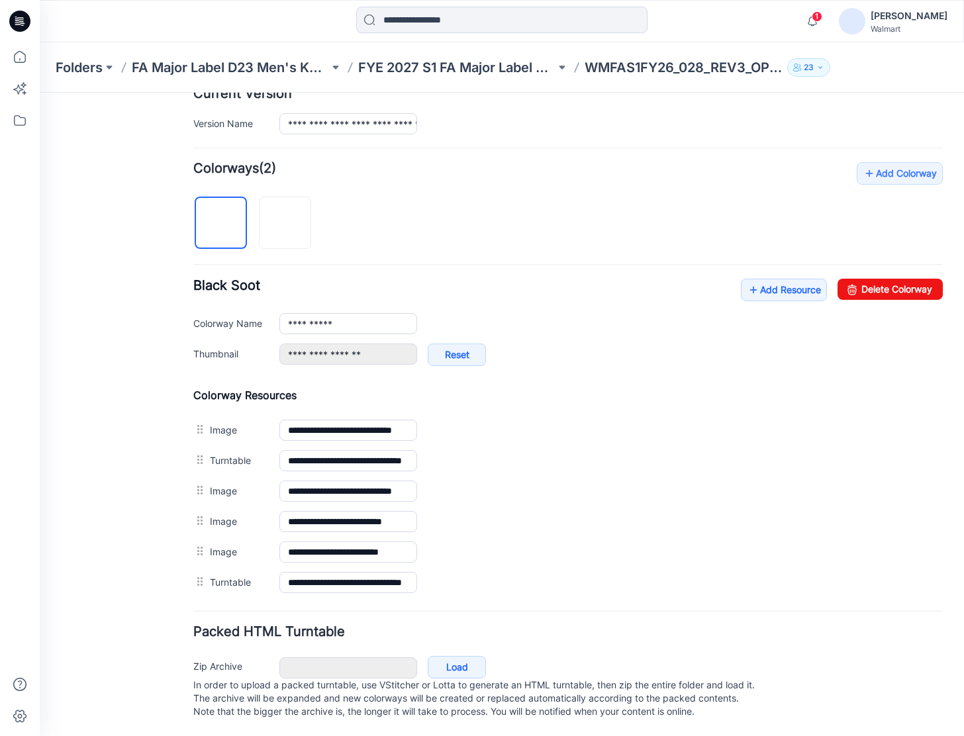
scroll to position [352, 0]
click at [285, 224] on img at bounding box center [285, 224] width 0 height 0
type input "********"
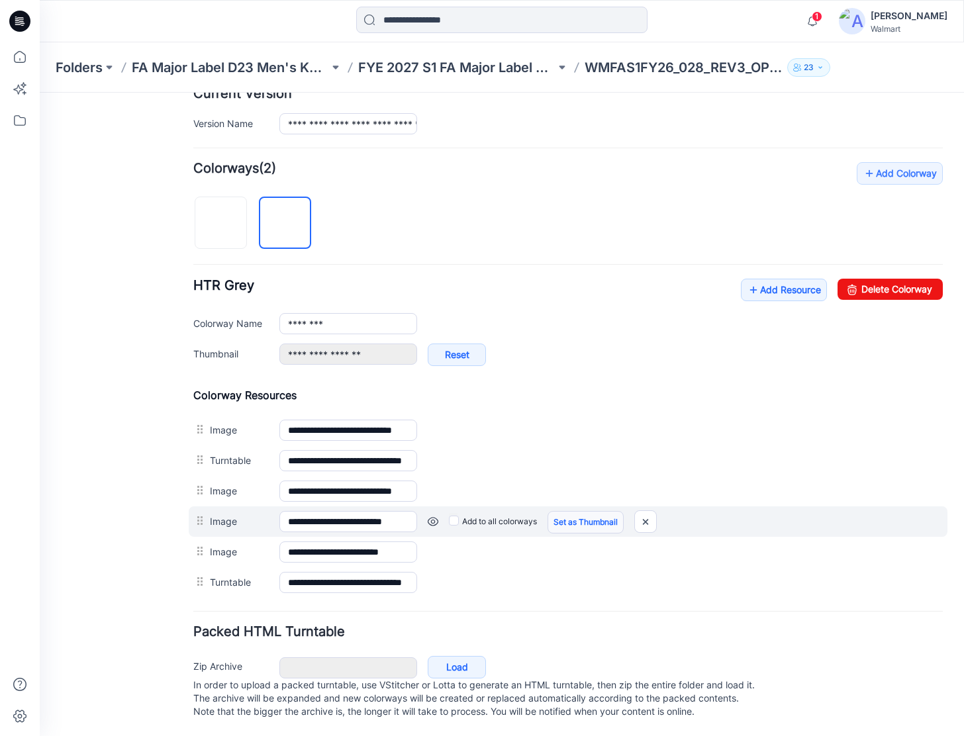
click at [40, 93] on link "Set as Thumbnail" at bounding box center [40, 93] width 0 height 0
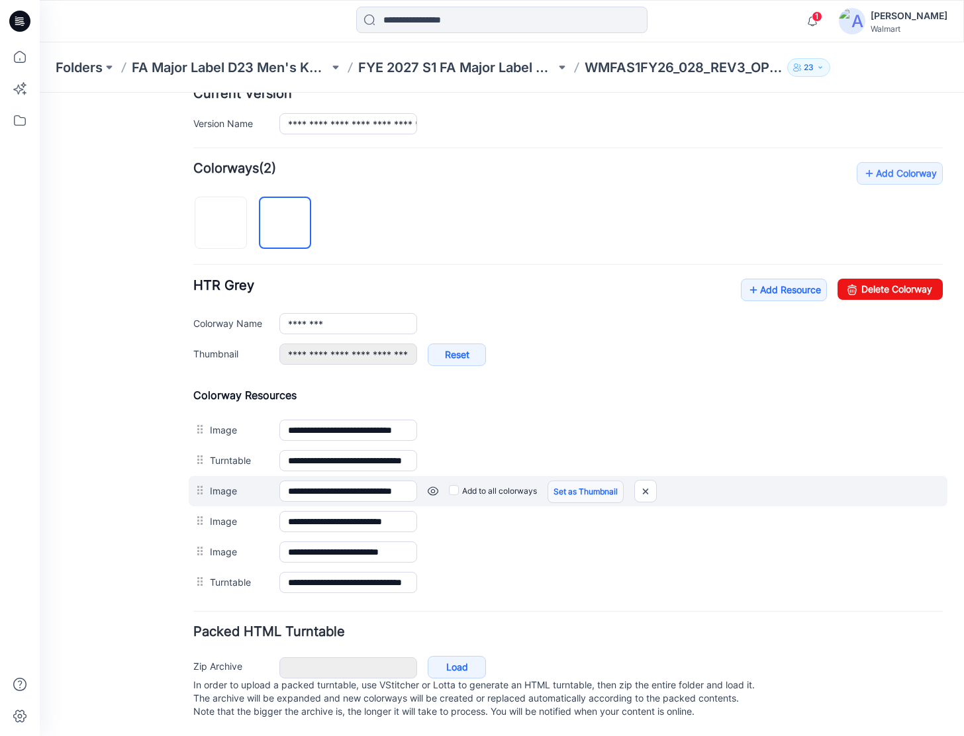
click at [40, 93] on link "Set as Thumbnail" at bounding box center [40, 93] width 0 height 0
type input "**********"
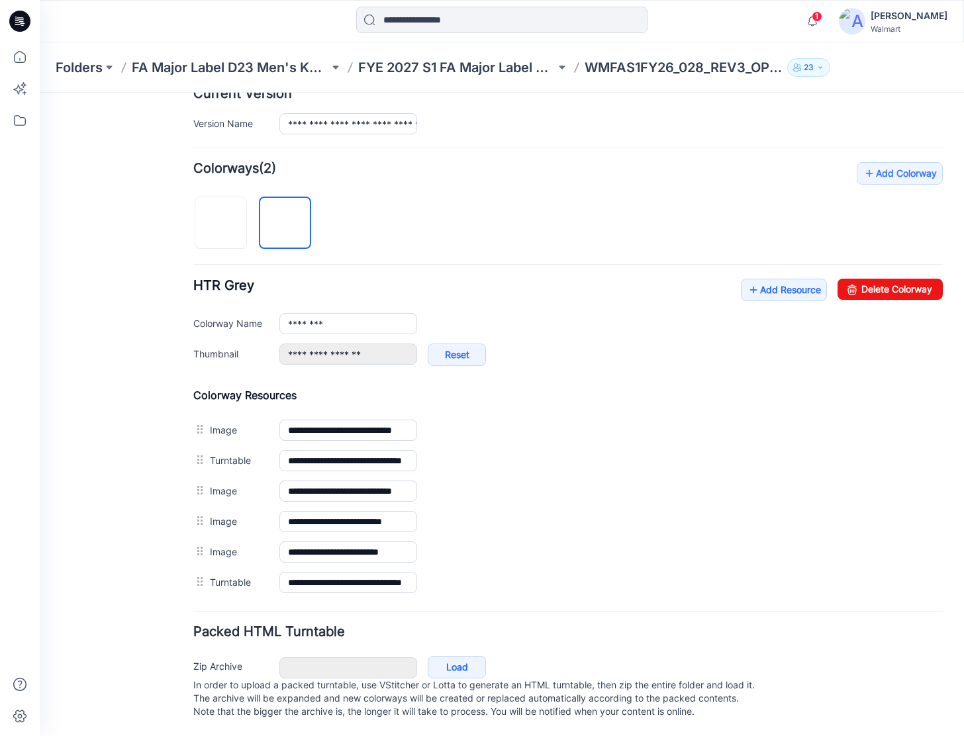
scroll to position [352, 0]
click at [25, 27] on icon at bounding box center [19, 21] width 21 height 21
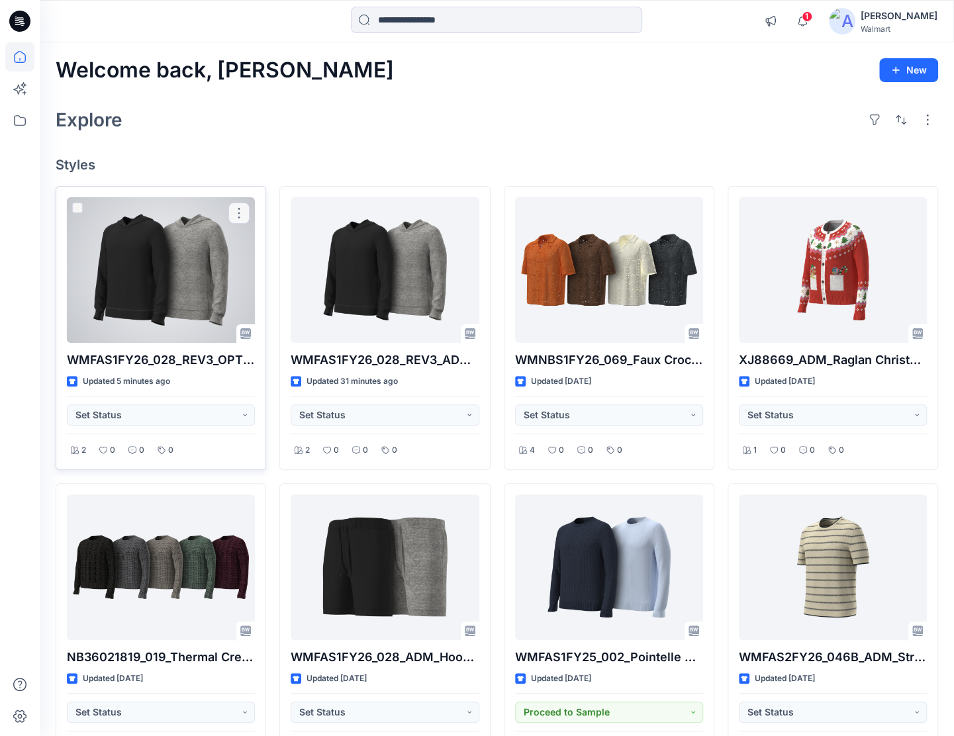
click at [146, 261] on div at bounding box center [161, 270] width 188 height 146
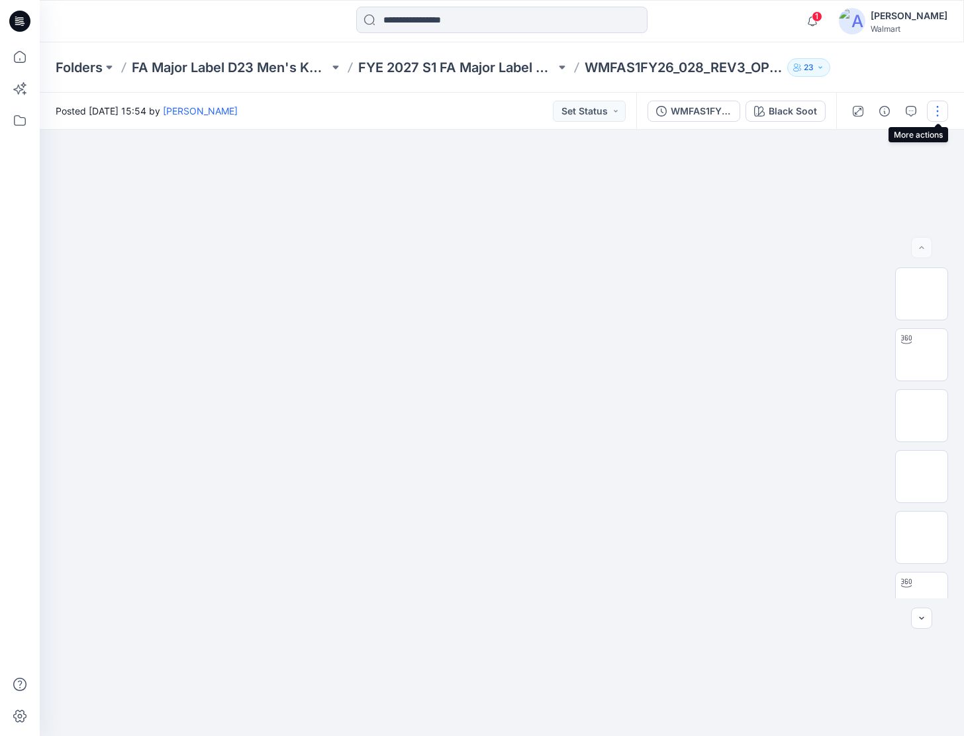
click at [936, 109] on button "button" at bounding box center [937, 111] width 21 height 21
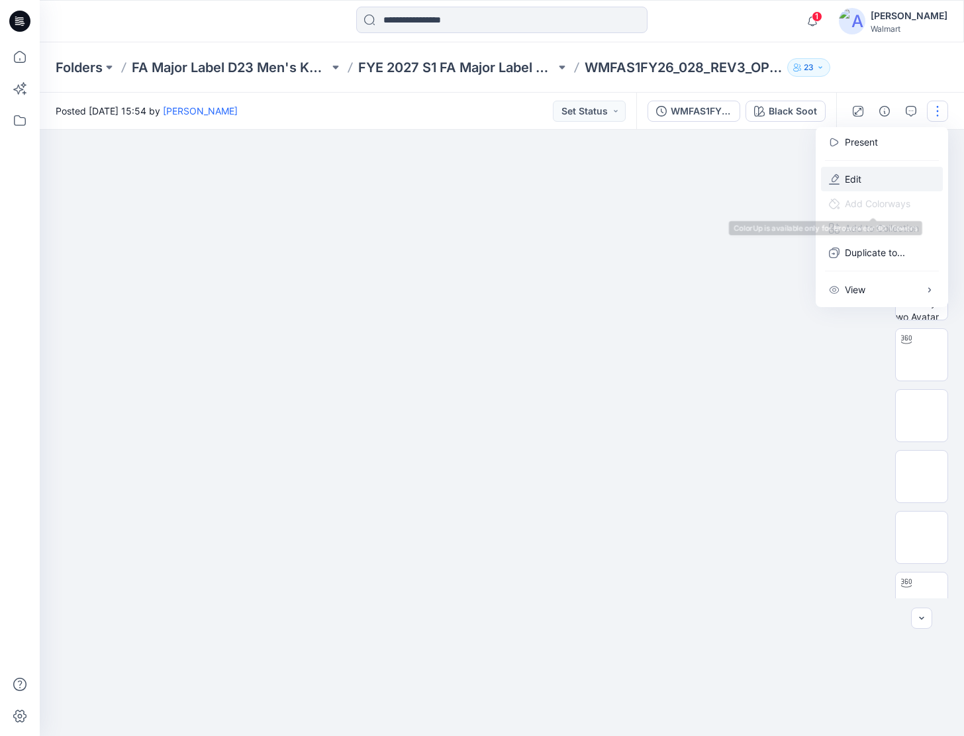
click at [871, 181] on button "Edit" at bounding box center [882, 179] width 122 height 24
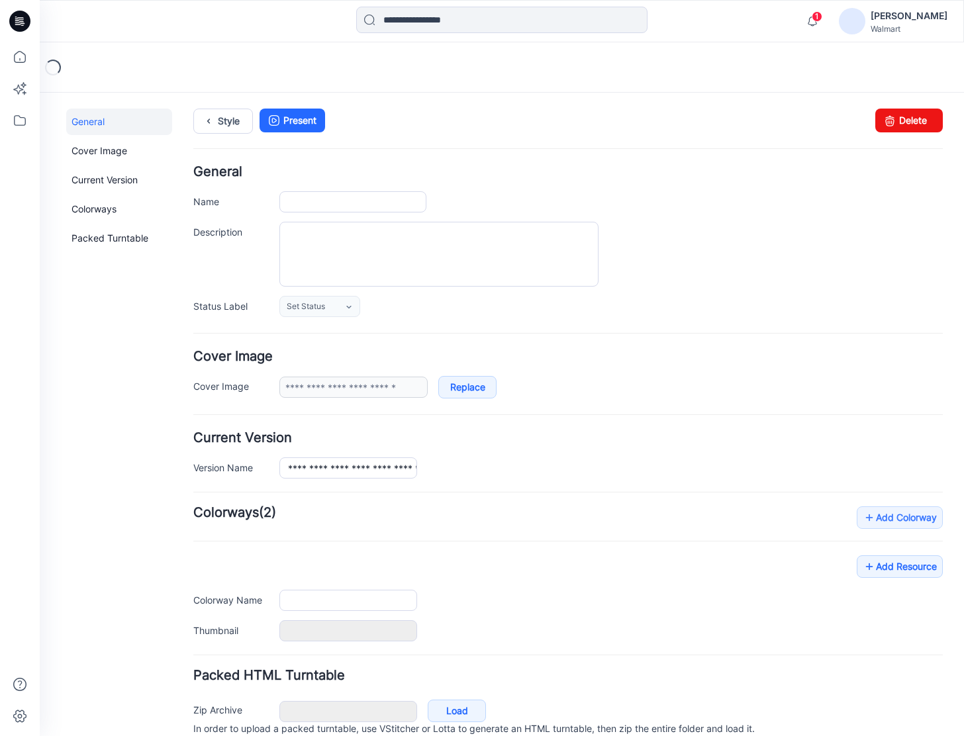
type input "**********"
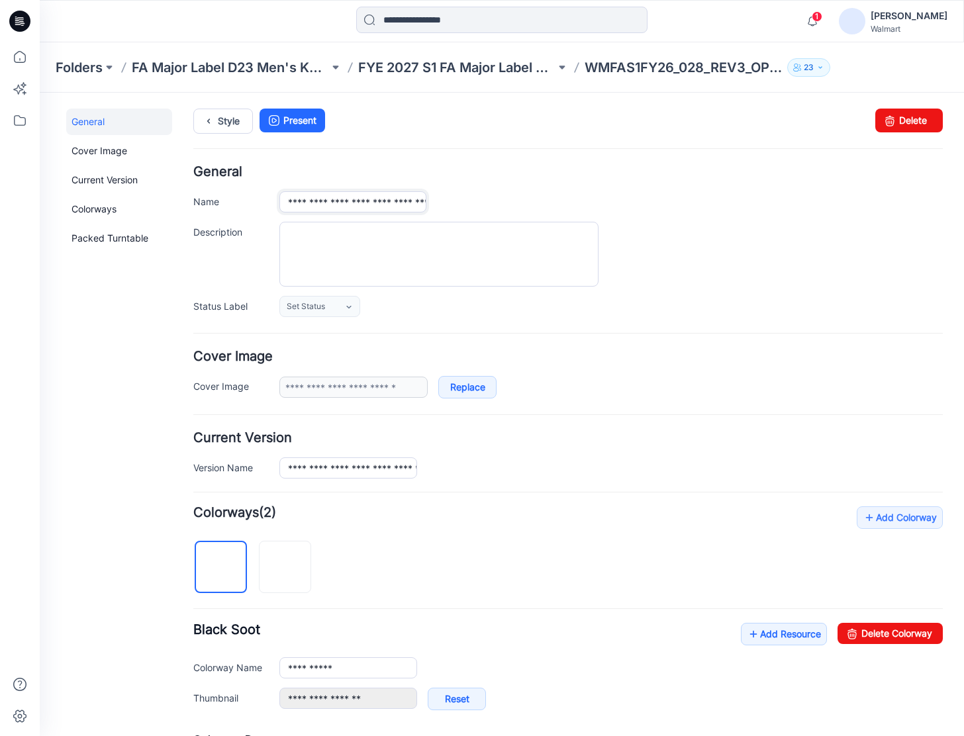
scroll to position [0, 99]
drag, startPoint x: 362, startPoint y: 206, endPoint x: 831, endPoint y: 228, distance: 469.9
click at [831, 228] on div "**********" at bounding box center [568, 241] width 750 height 151
click at [779, 634] on link "Add Resource" at bounding box center [784, 633] width 86 height 23
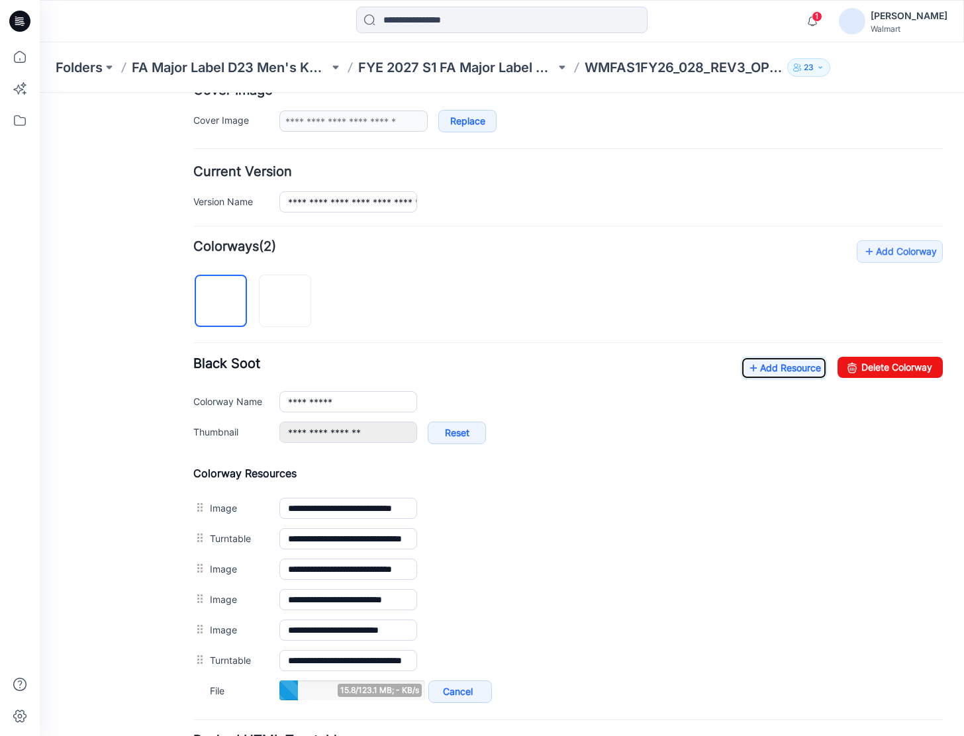
scroll to position [331, 0]
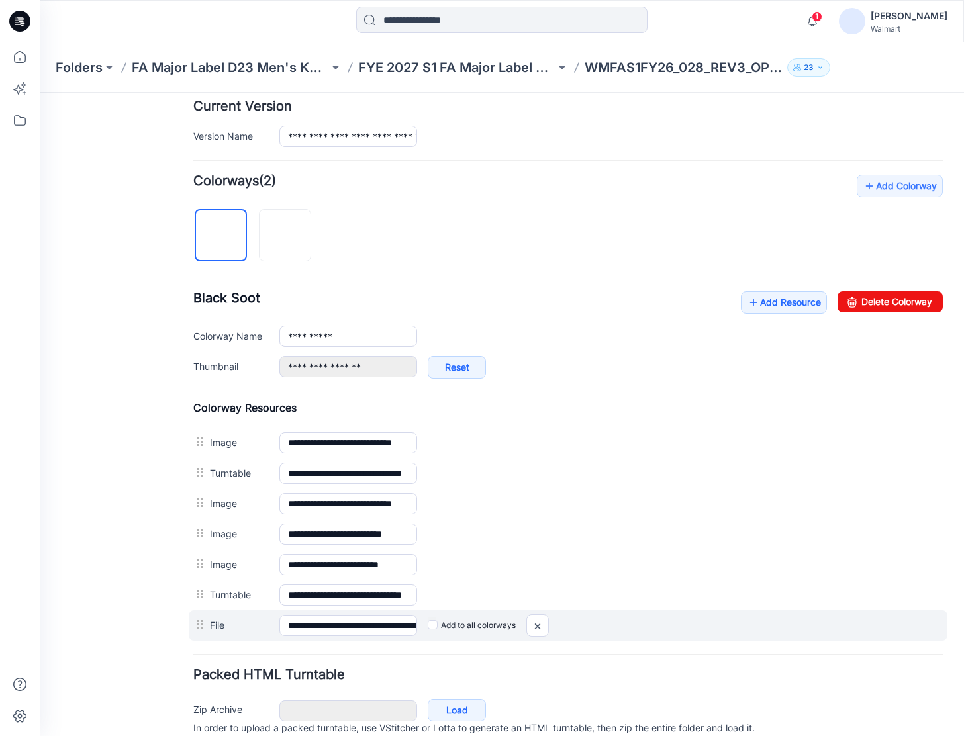
click at [40, 93] on label "Add to all colorways" at bounding box center [40, 93] width 0 height 0
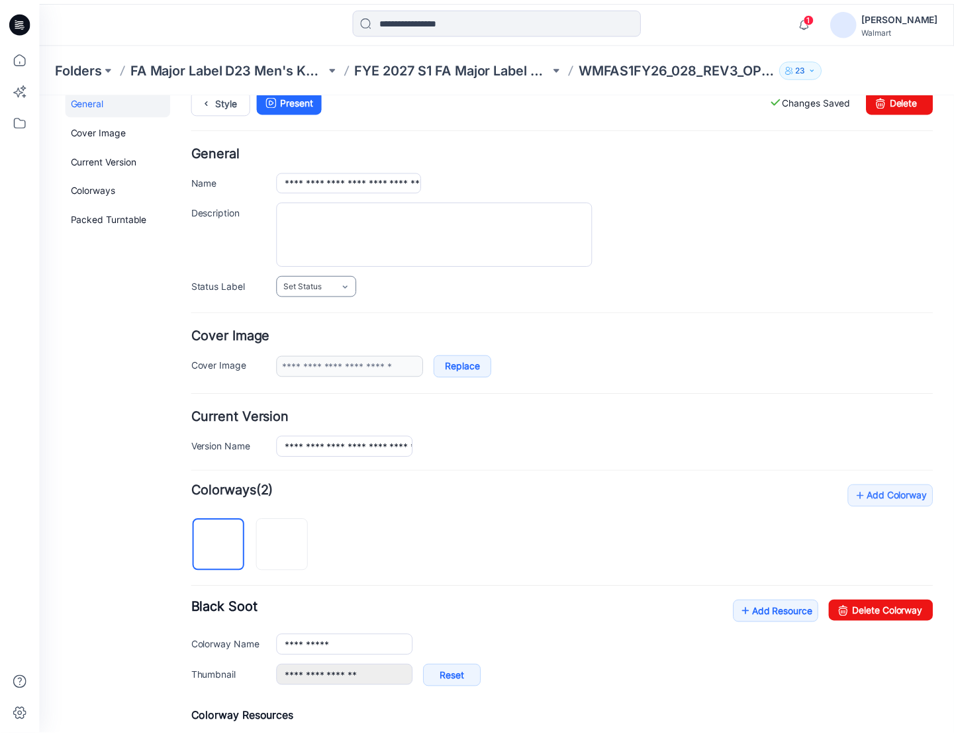
scroll to position [0, 0]
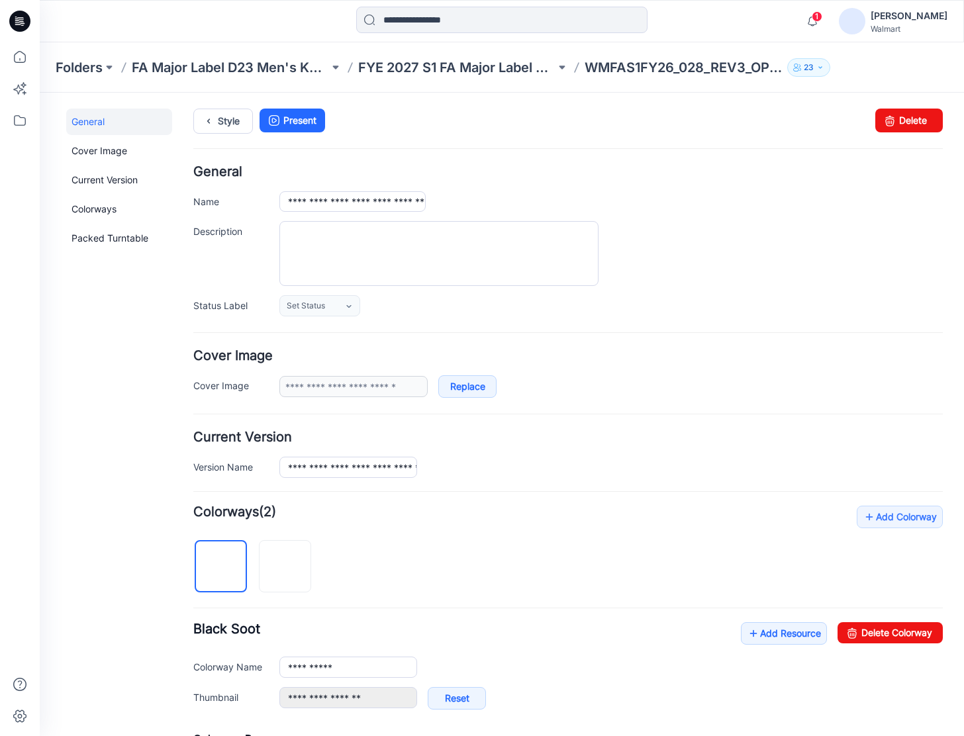
click at [26, 24] on icon at bounding box center [19, 21] width 21 height 21
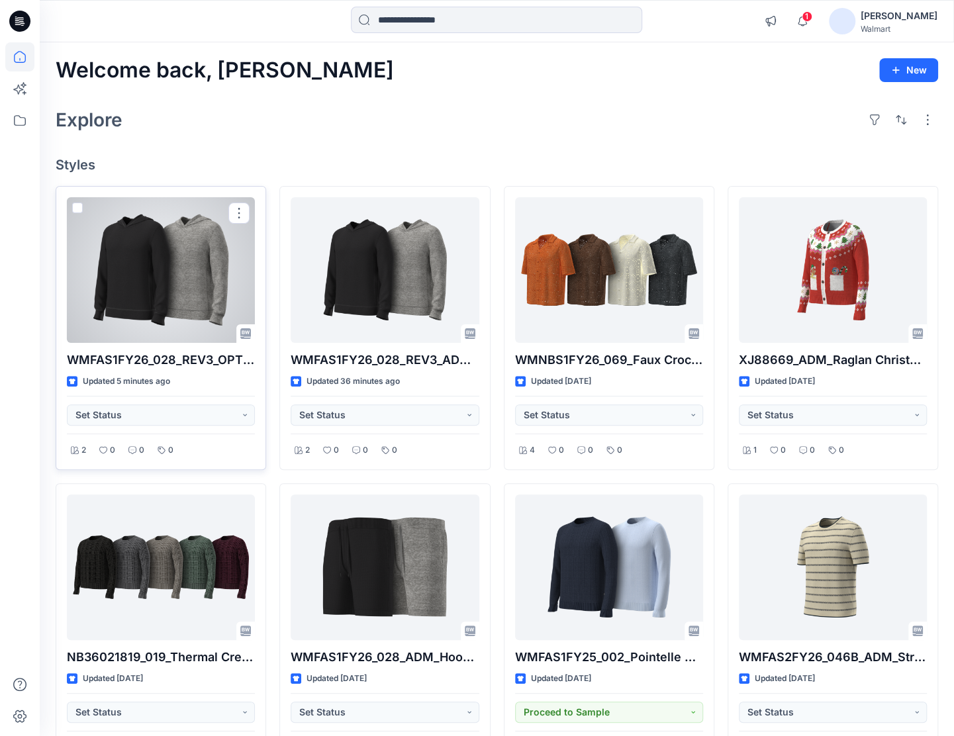
click at [200, 282] on div at bounding box center [161, 270] width 188 height 146
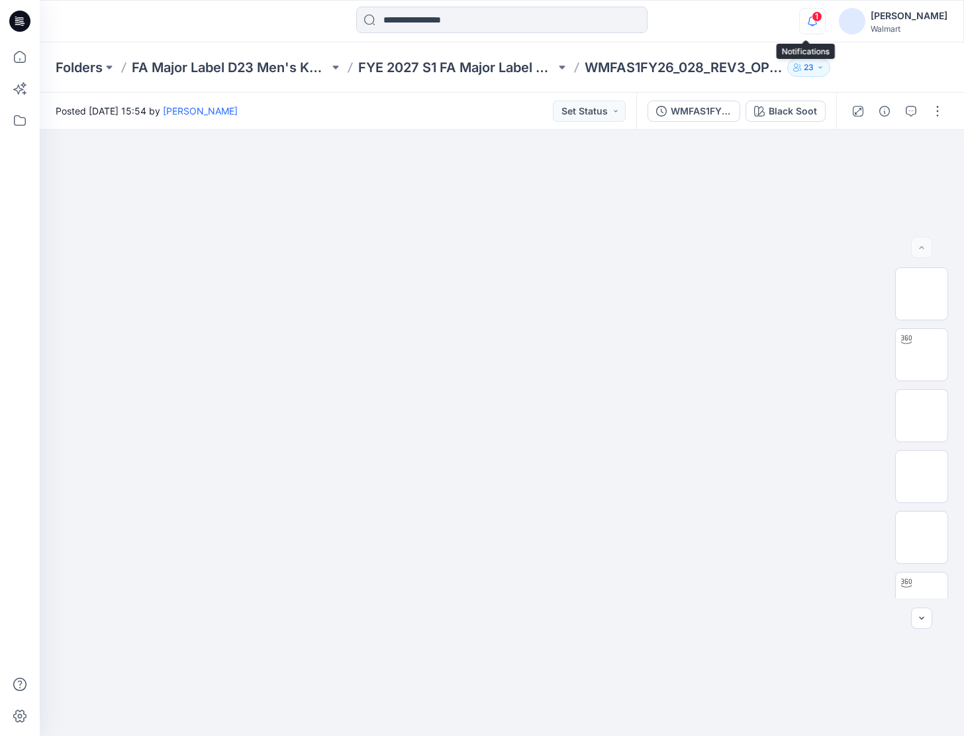
click at [800, 18] on icon "button" at bounding box center [812, 21] width 25 height 26
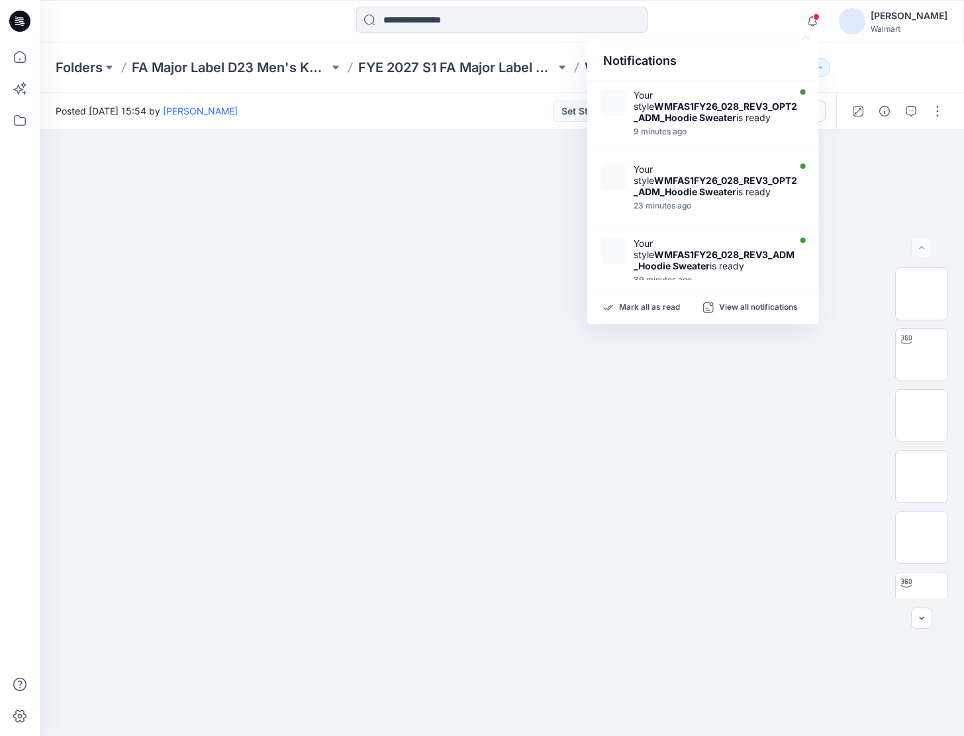
click at [703, 11] on div at bounding box center [502, 21] width 462 height 29
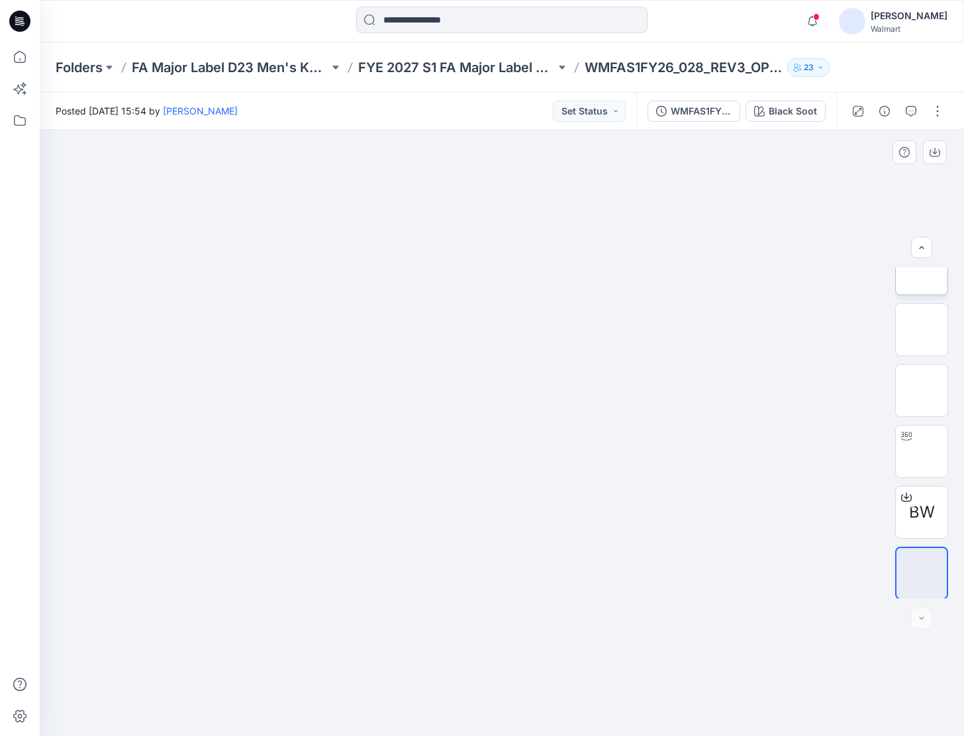
scroll to position [148, 0]
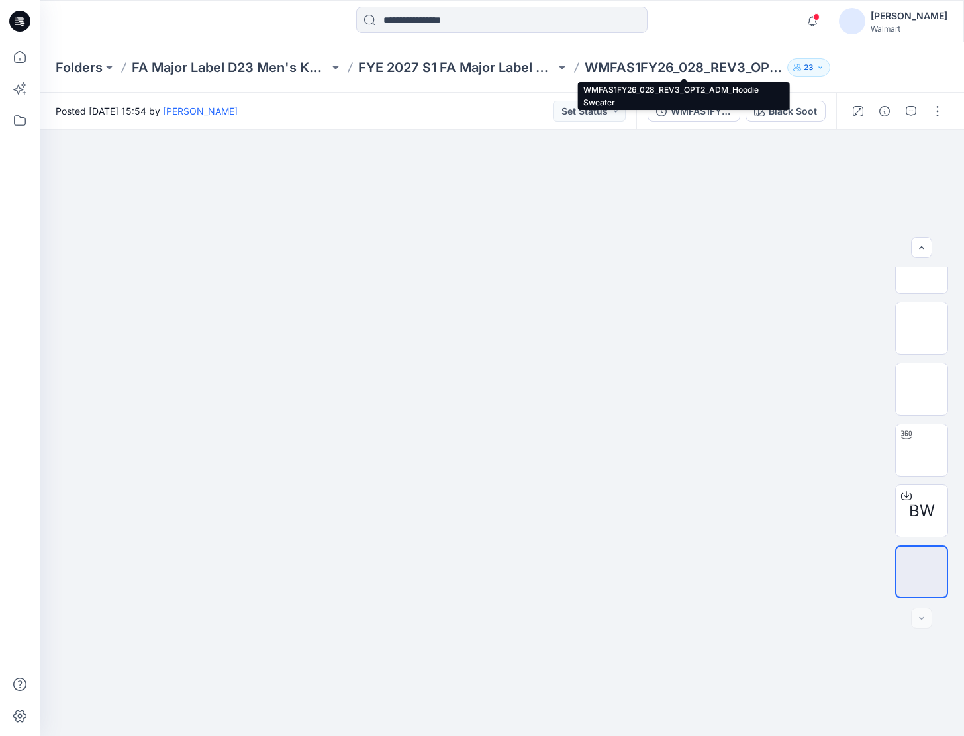
click at [619, 64] on p "WMFAS1FY26_028_REV3_OPT2_ADM_Hoodie Sweater" at bounding box center [683, 67] width 197 height 19
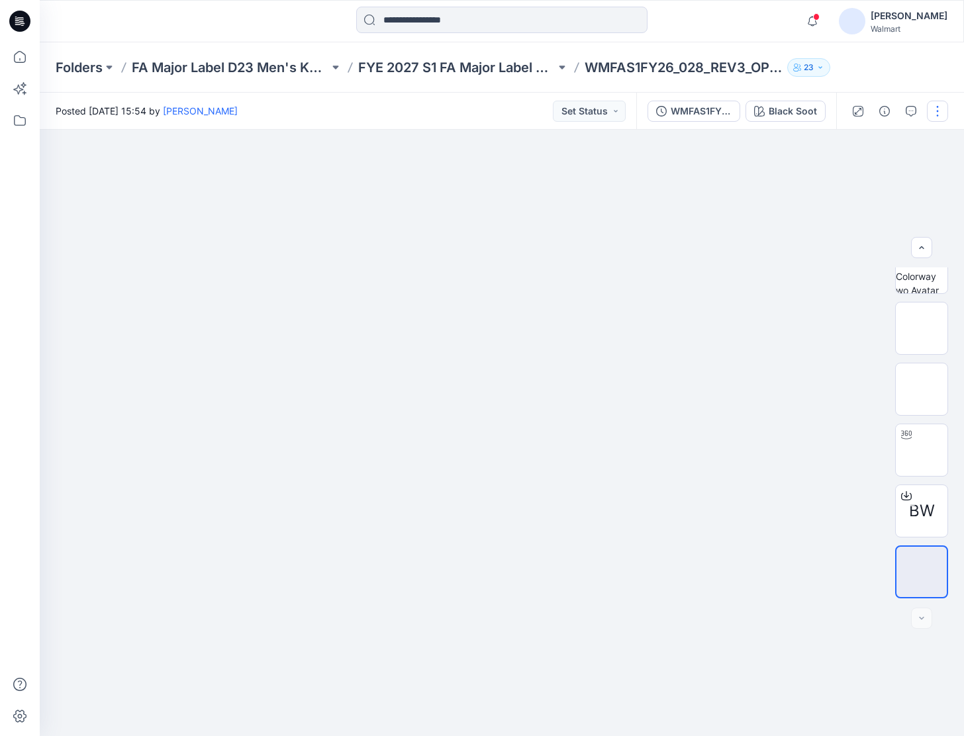
click at [938, 118] on button "button" at bounding box center [937, 111] width 21 height 21
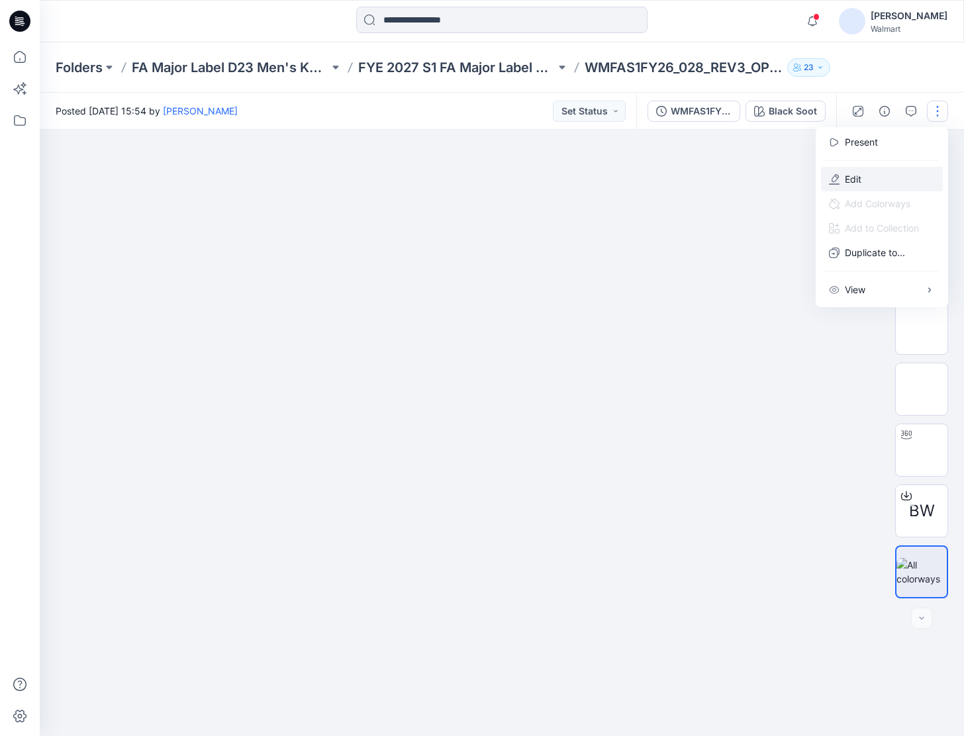
click at [883, 177] on button "Edit" at bounding box center [882, 179] width 122 height 24
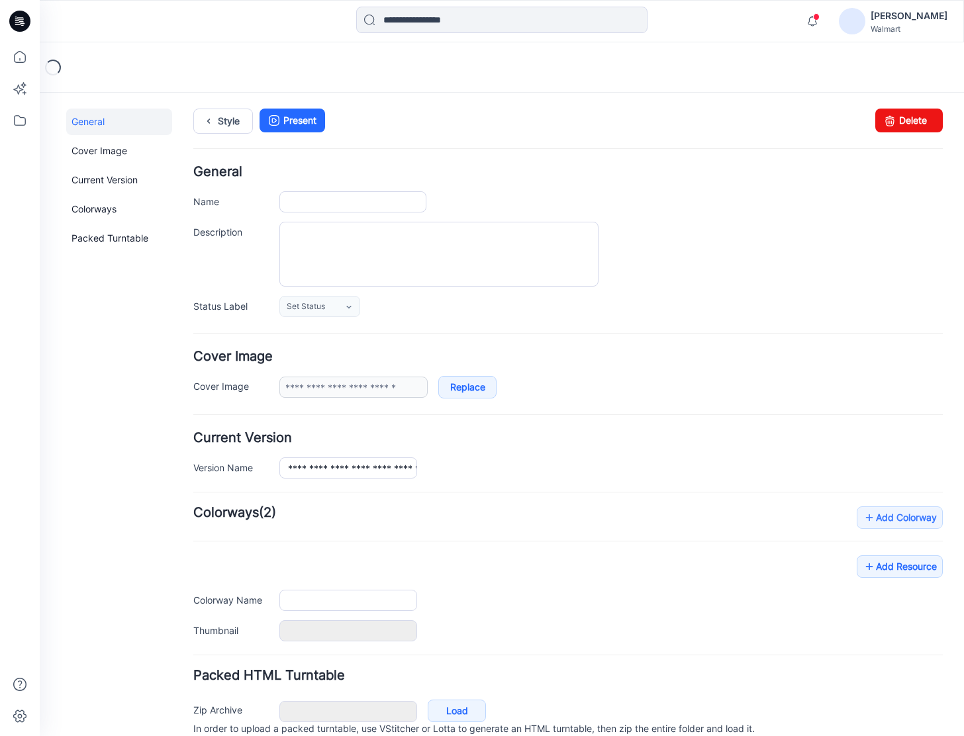
type input "**********"
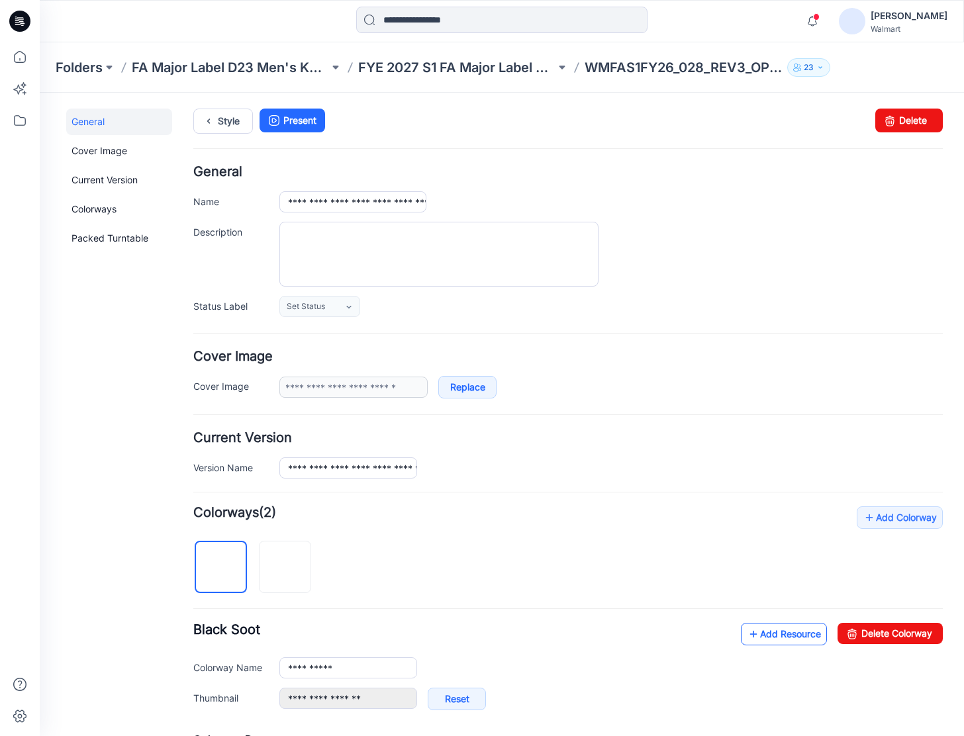
click at [764, 636] on link "Add Resource" at bounding box center [784, 634] width 86 height 23
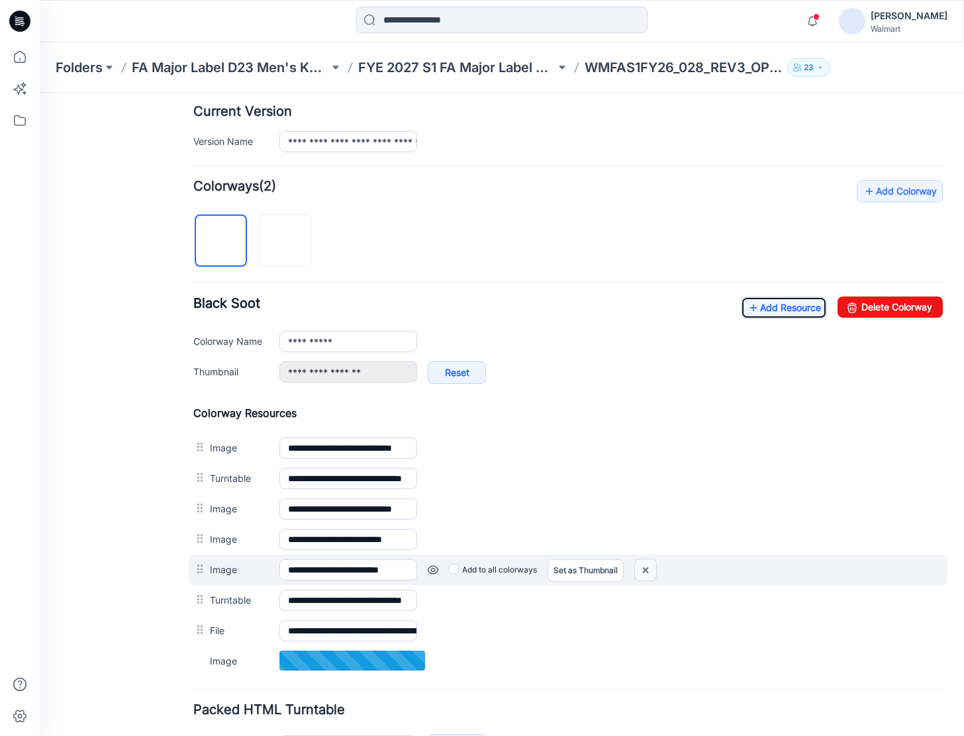
scroll to position [331, 0]
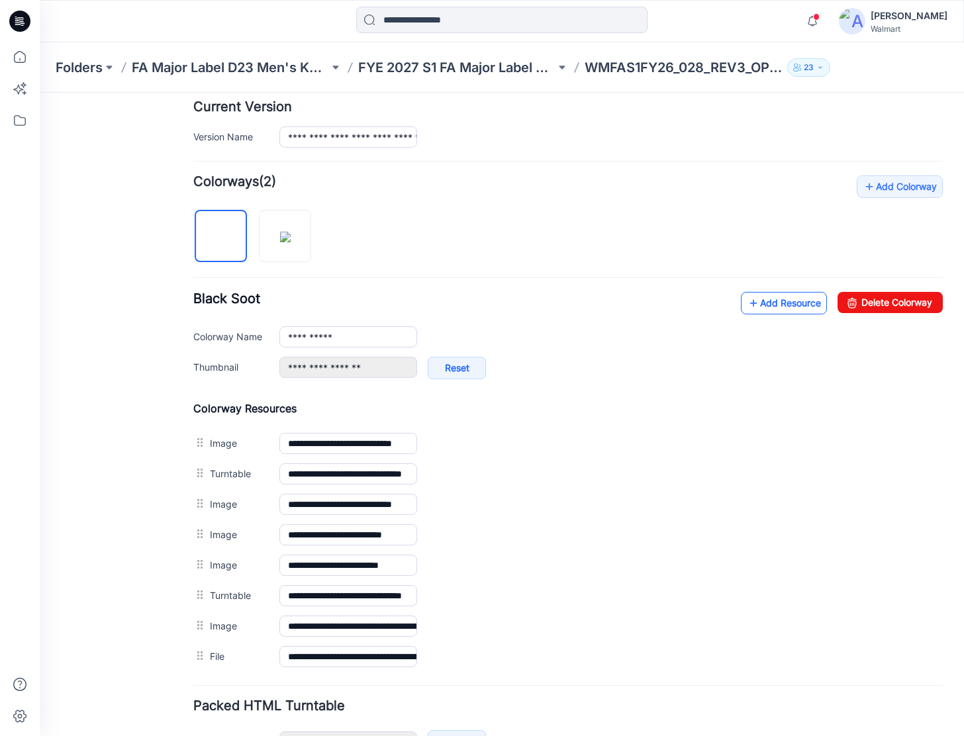
click at [768, 292] on link "Add Resource" at bounding box center [784, 303] width 86 height 23
click at [769, 307] on link "Add Resource" at bounding box center [784, 303] width 86 height 23
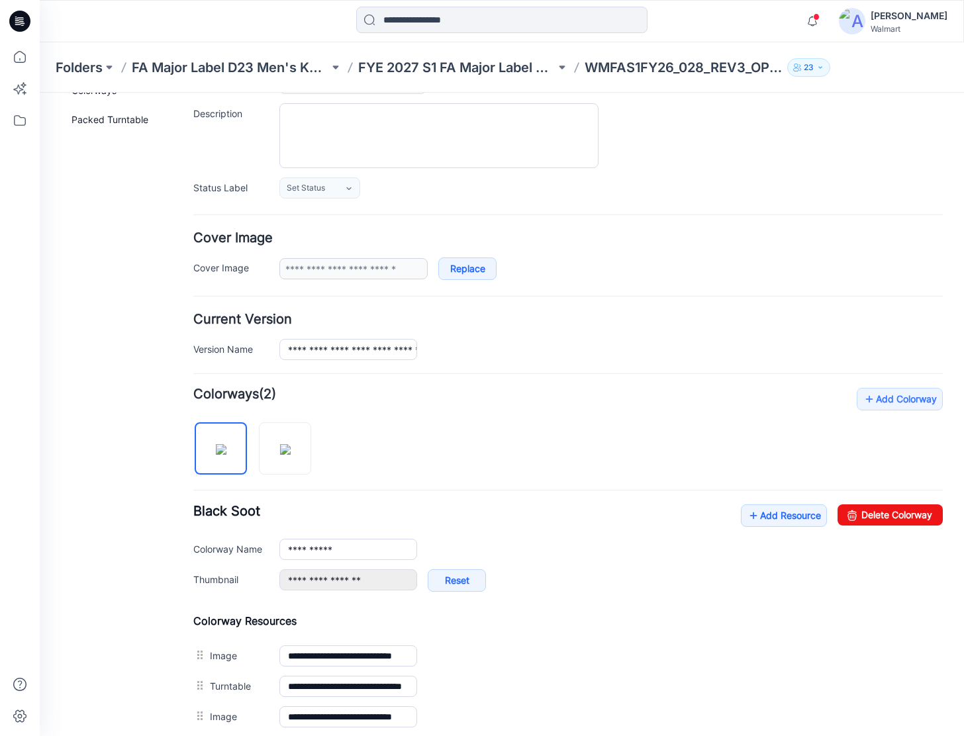
scroll to position [0, 0]
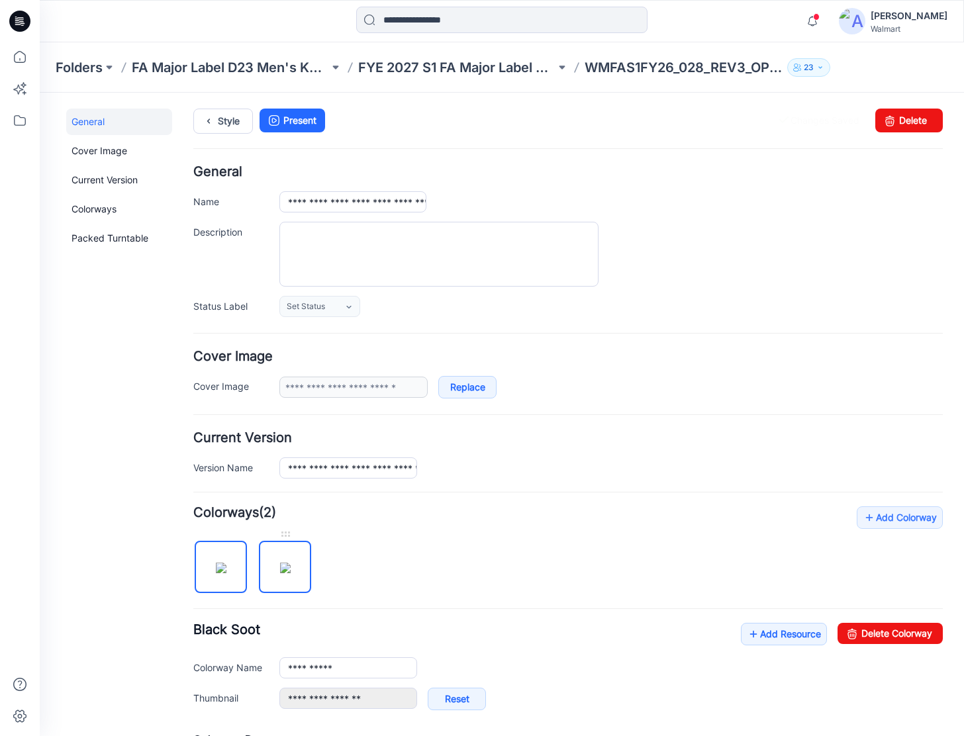
click at [280, 563] on img at bounding box center [285, 568] width 11 height 11
type input "********"
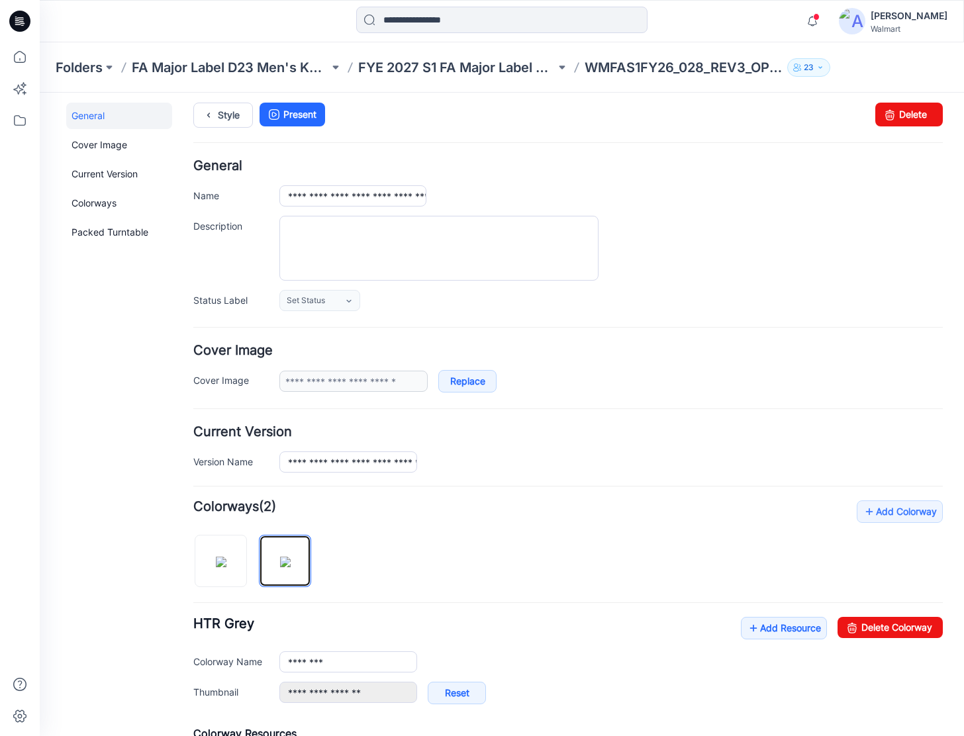
scroll to position [331, 0]
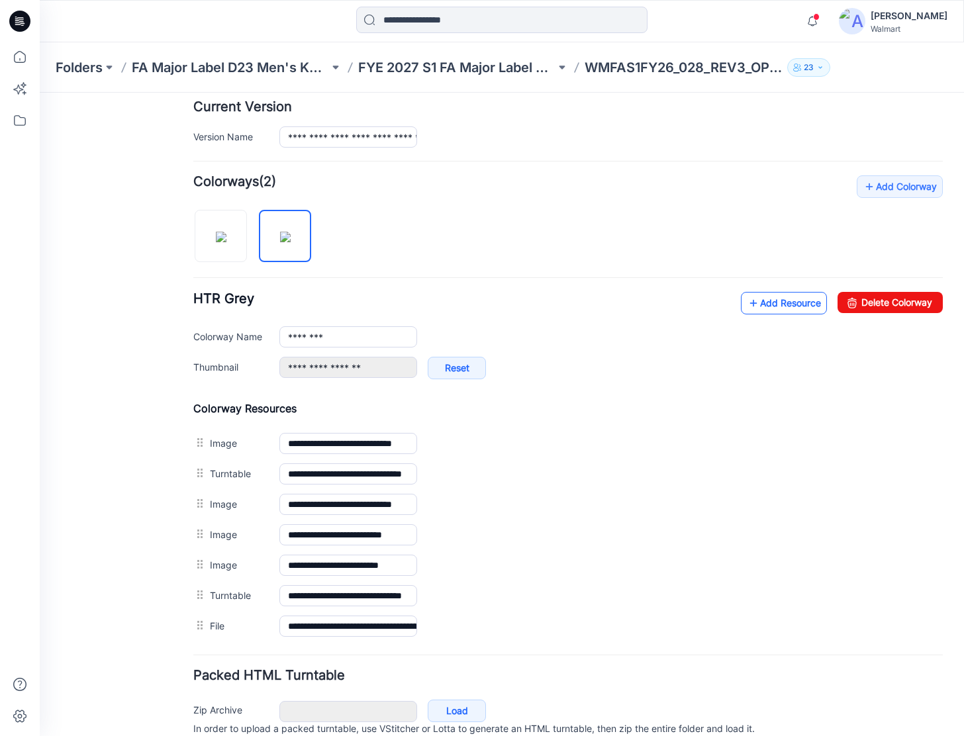
click at [793, 297] on link "Add Resource" at bounding box center [784, 303] width 86 height 23
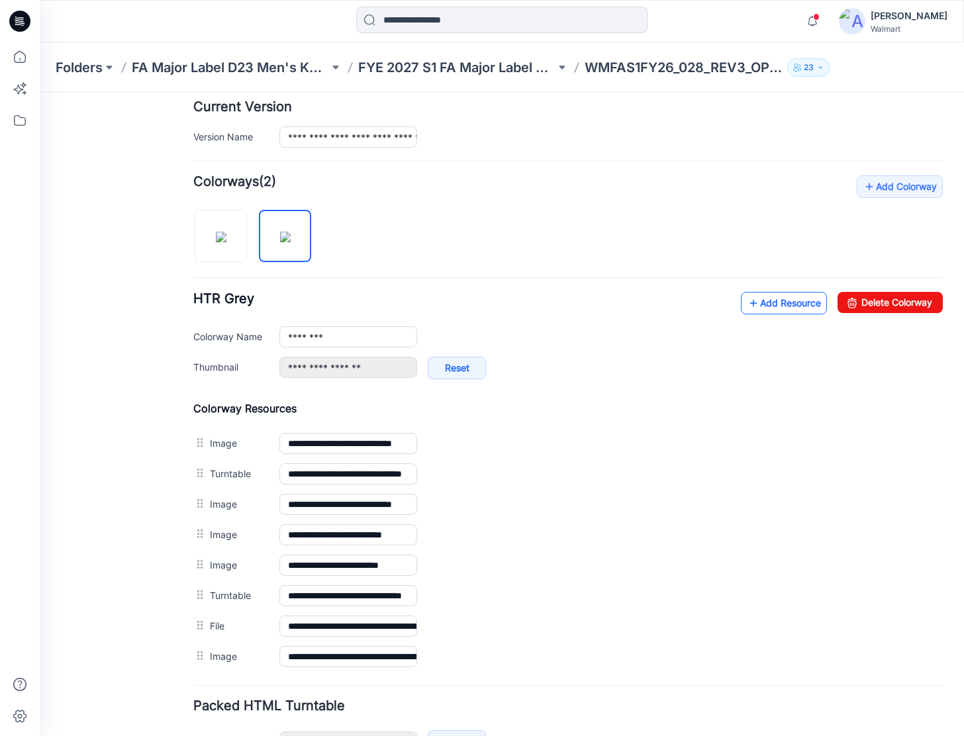
click at [765, 292] on link "Add Resource" at bounding box center [784, 303] width 86 height 23
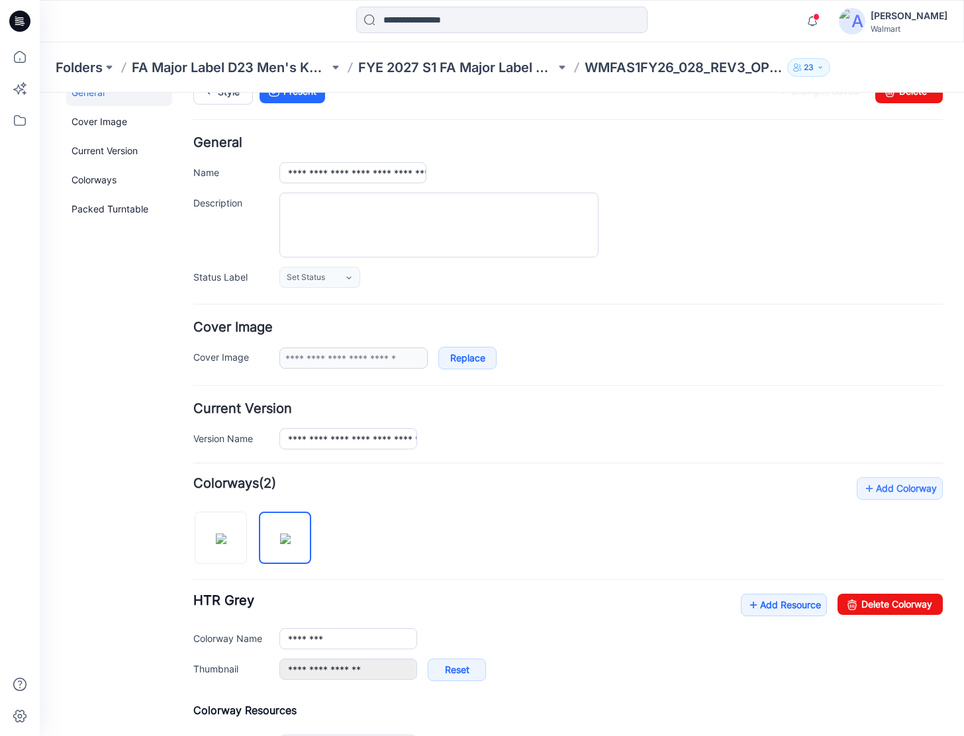
scroll to position [0, 0]
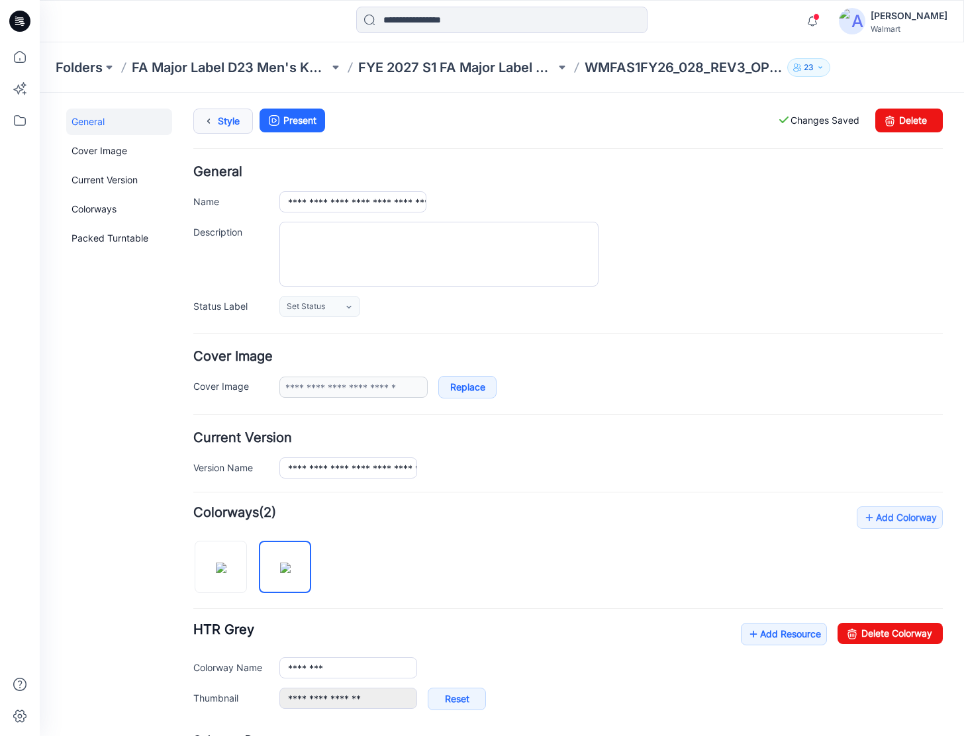
click at [220, 119] on link "Style" at bounding box center [223, 121] width 60 height 25
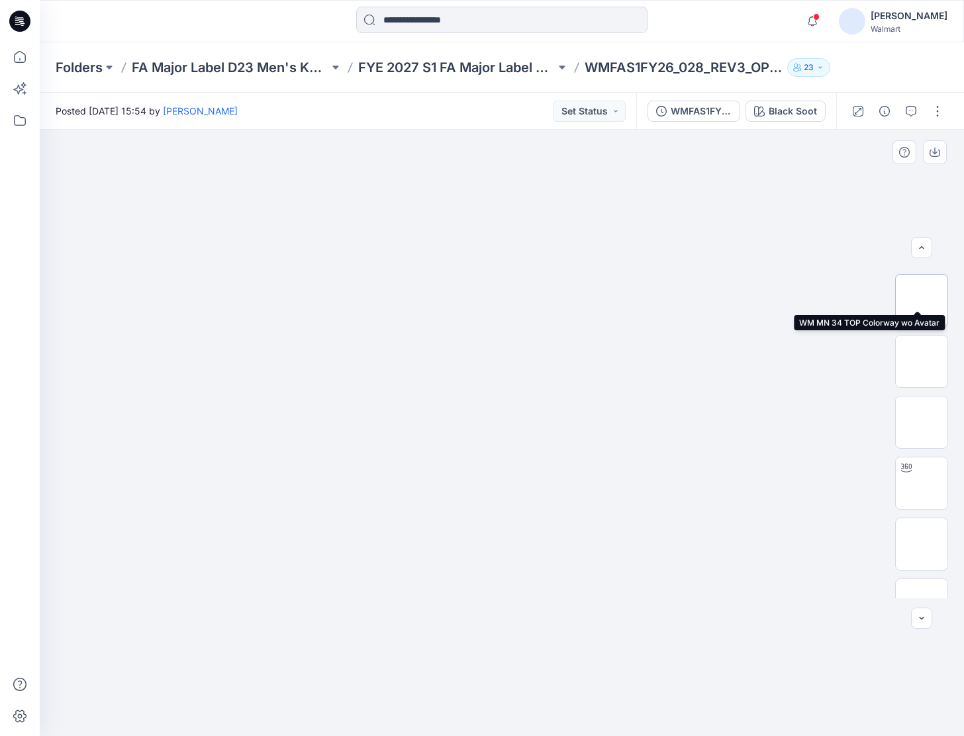
scroll to position [132, 0]
click at [21, 19] on icon at bounding box center [19, 21] width 21 height 21
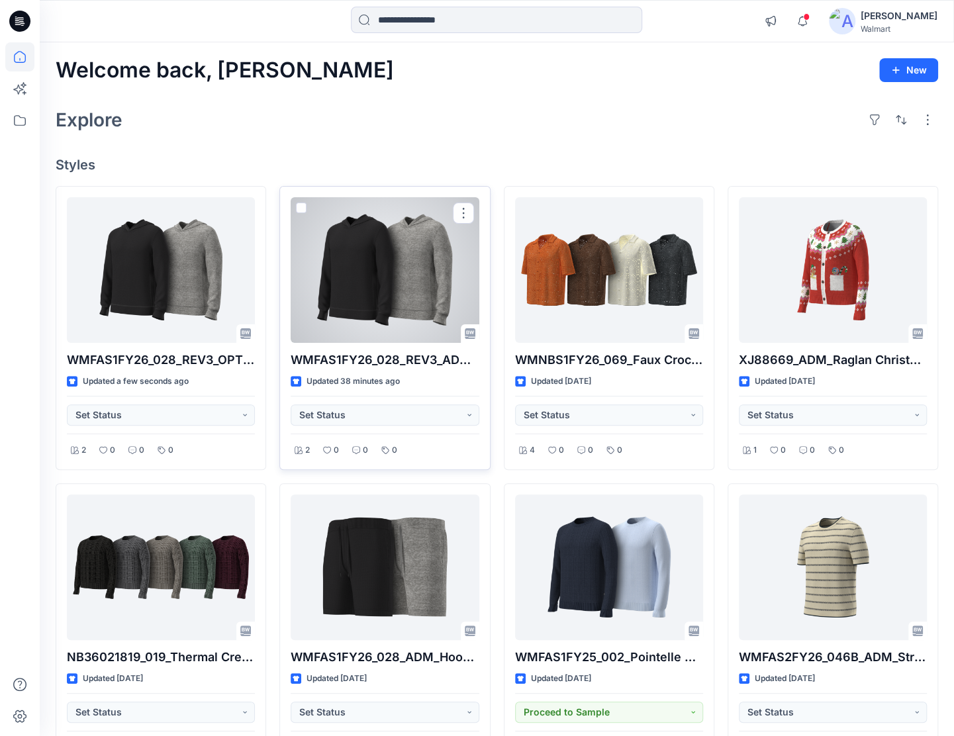
click at [414, 279] on div at bounding box center [385, 270] width 188 height 146
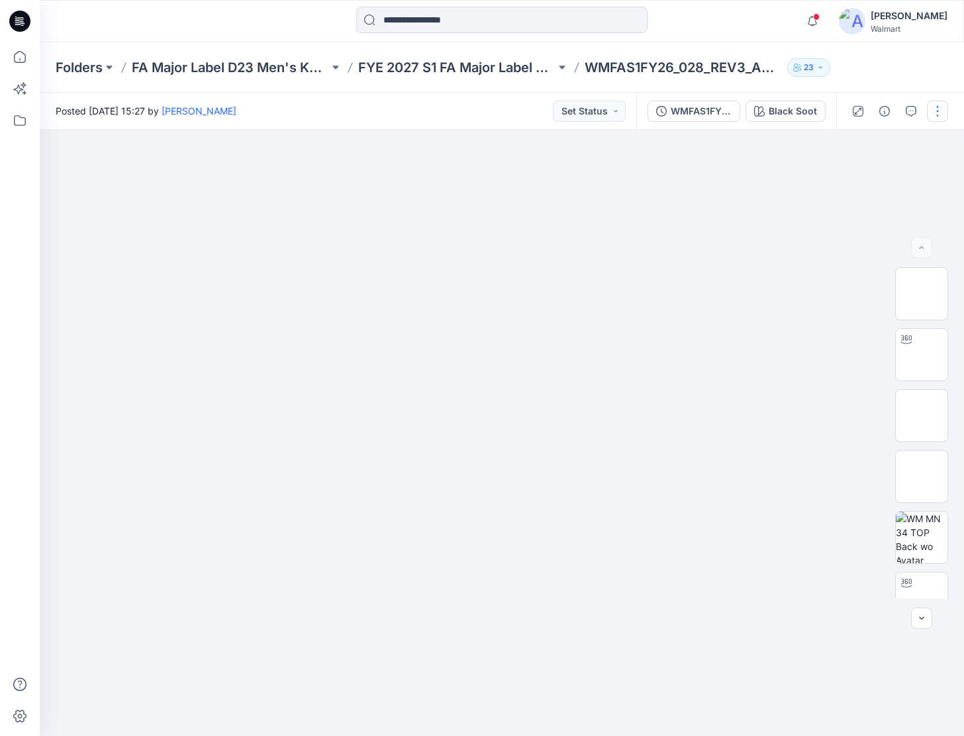
click at [939, 112] on button "button" at bounding box center [937, 111] width 21 height 21
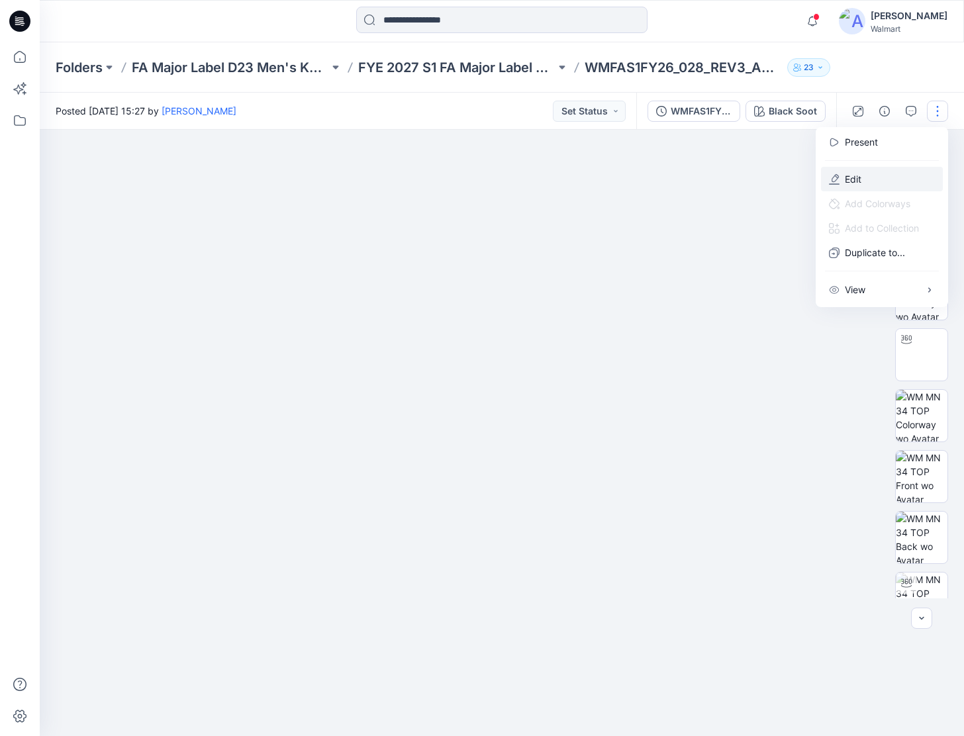
click at [874, 172] on button "Edit" at bounding box center [882, 179] width 122 height 24
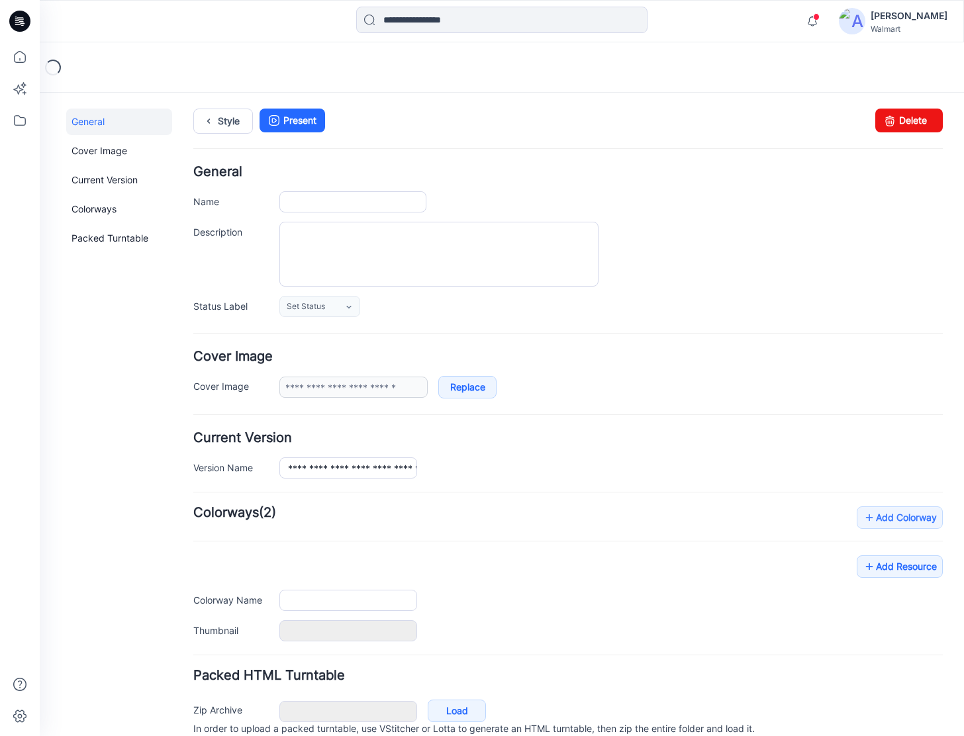
type input "**********"
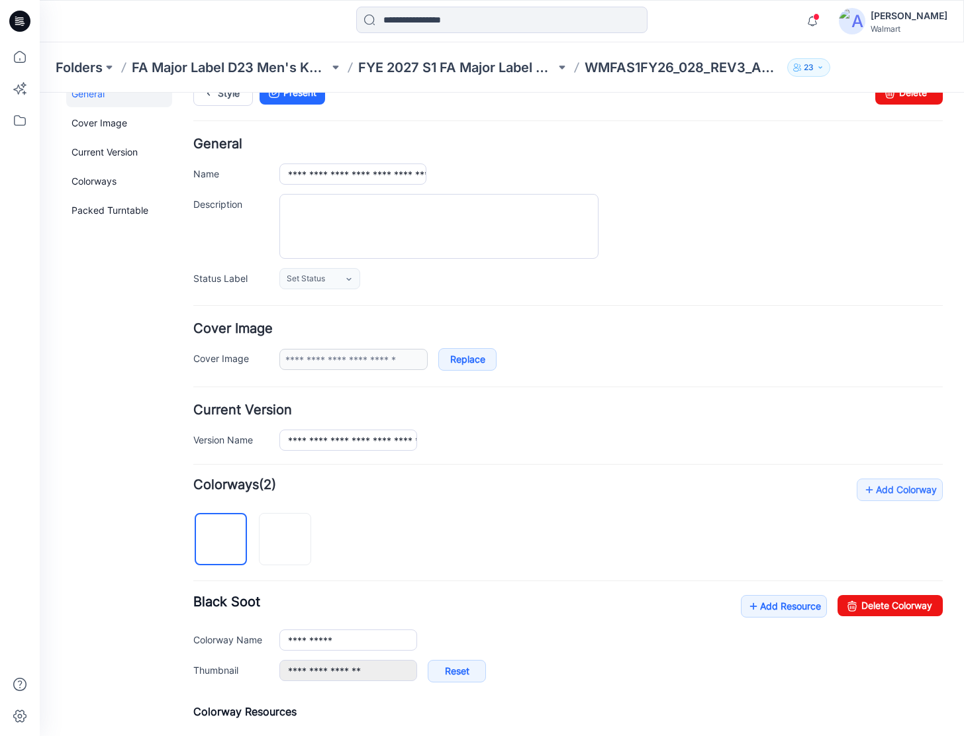
scroll to position [66, 0]
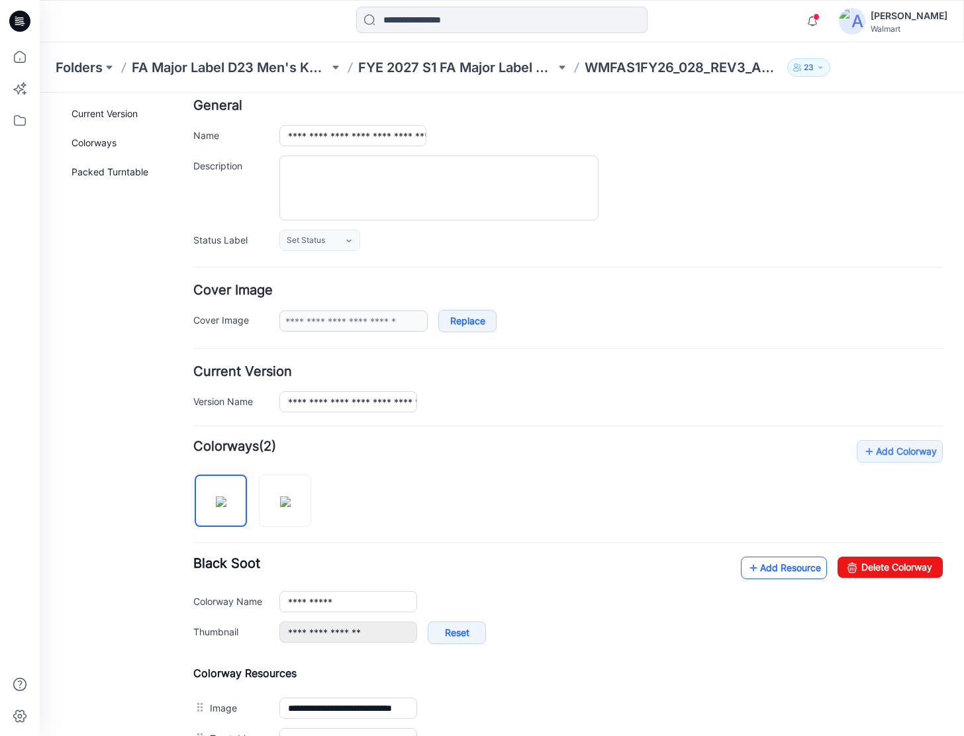
click at [767, 572] on link "Add Resource" at bounding box center [784, 568] width 86 height 23
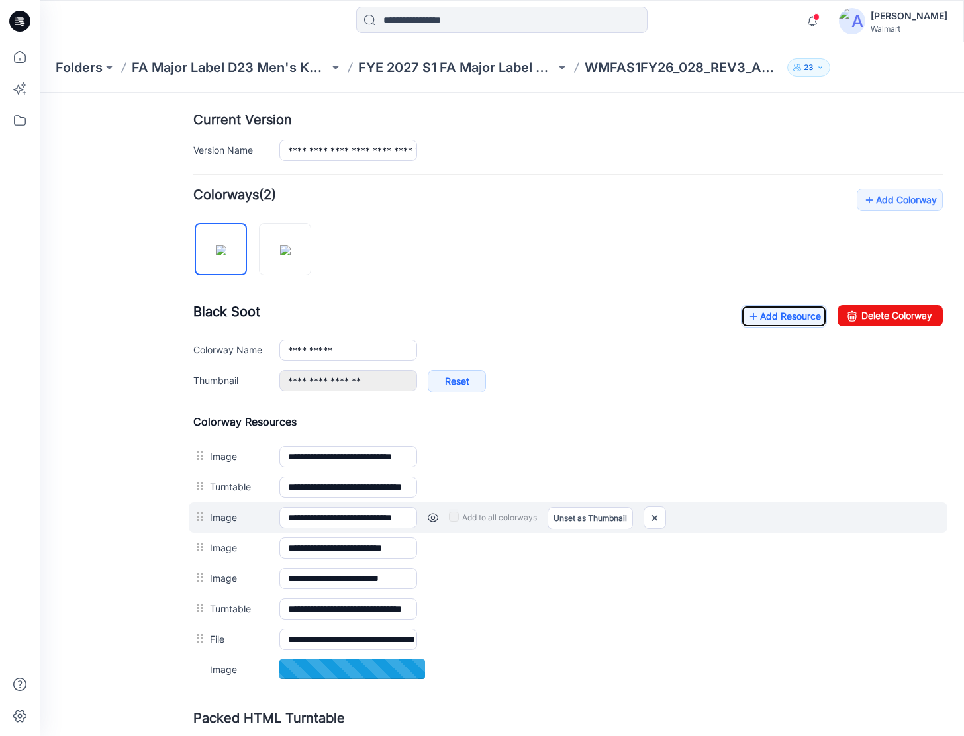
scroll to position [331, 0]
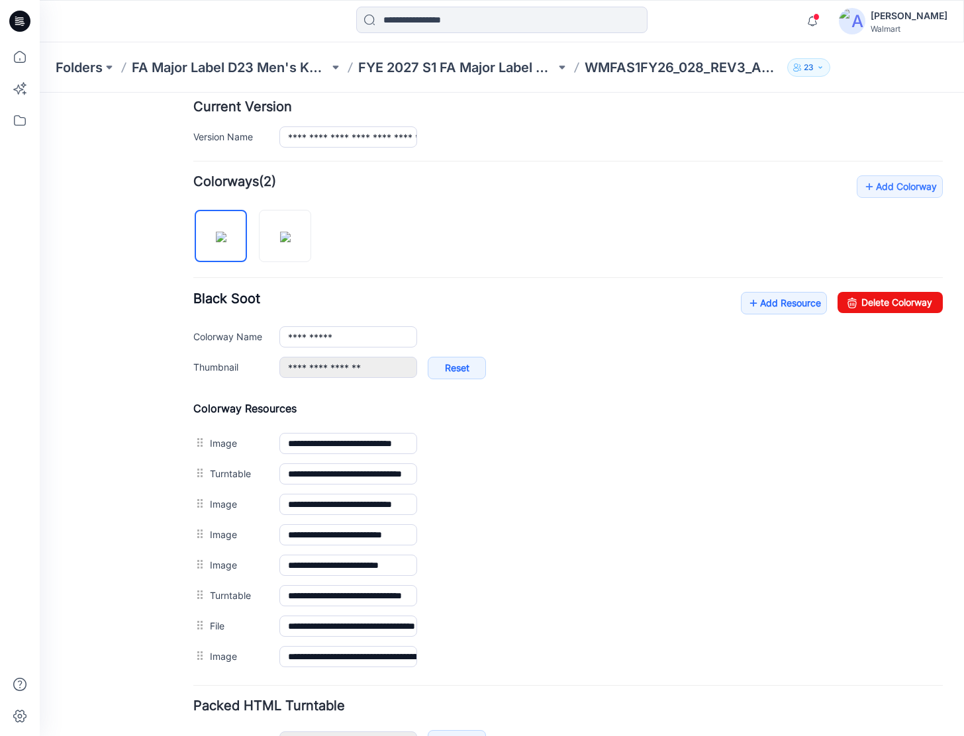
click at [723, 297] on div "**********" at bounding box center [568, 342] width 750 height 101
click at [725, 299] on div "**********" at bounding box center [568, 342] width 750 height 101
click at [727, 297] on div "**********" at bounding box center [568, 342] width 750 height 101
click at [747, 297] on icon at bounding box center [753, 303] width 13 height 21
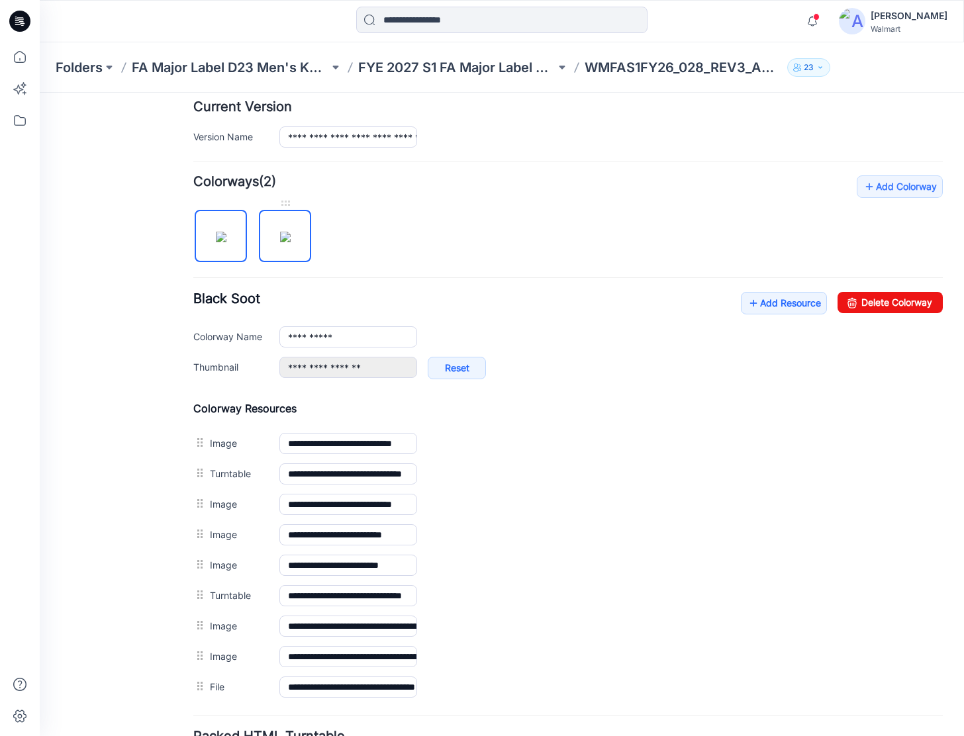
click at [291, 242] on img at bounding box center [285, 237] width 11 height 11
type input "********"
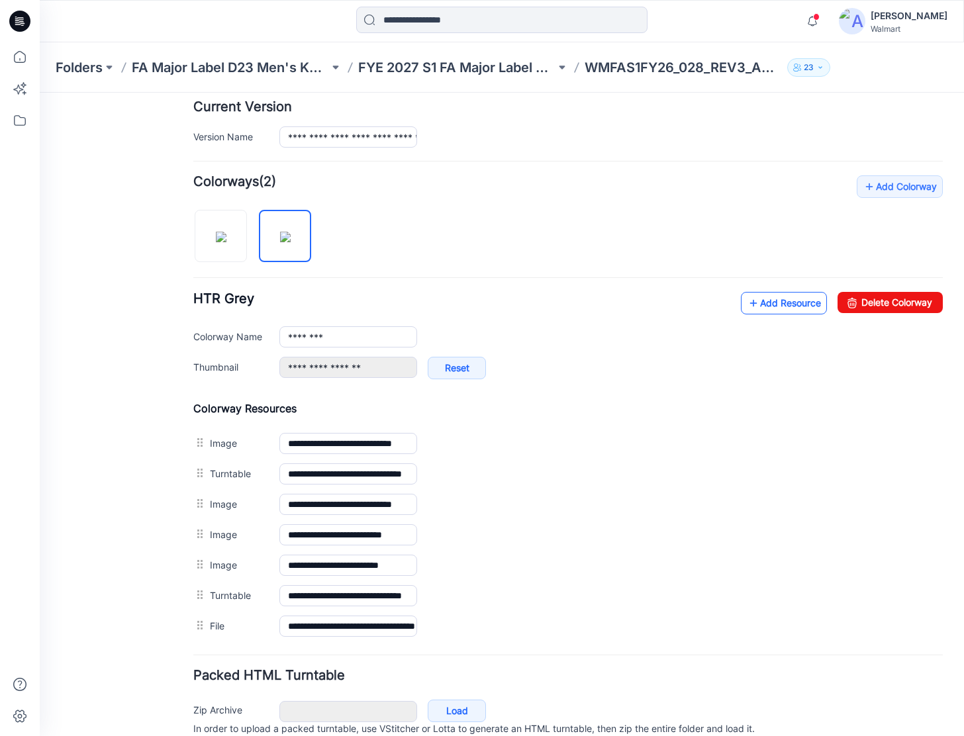
click at [780, 301] on link "Add Resource" at bounding box center [784, 303] width 86 height 23
click at [747, 303] on icon at bounding box center [753, 303] width 13 height 21
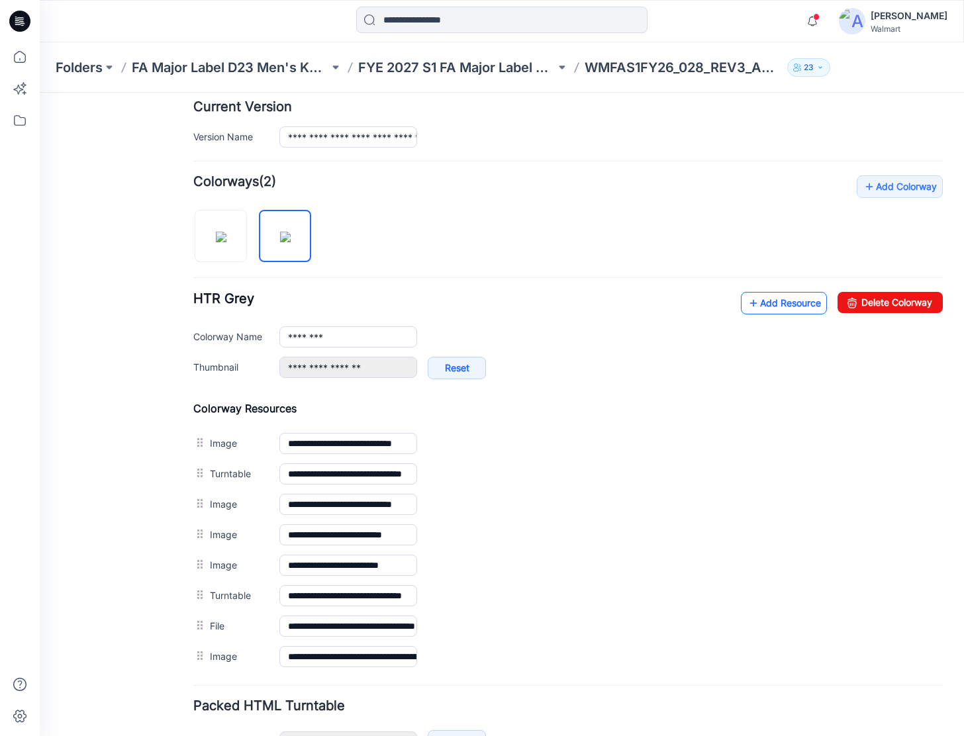
click at [784, 296] on link "Add Resource" at bounding box center [784, 303] width 86 height 23
click at [26, 23] on icon at bounding box center [19, 21] width 21 height 21
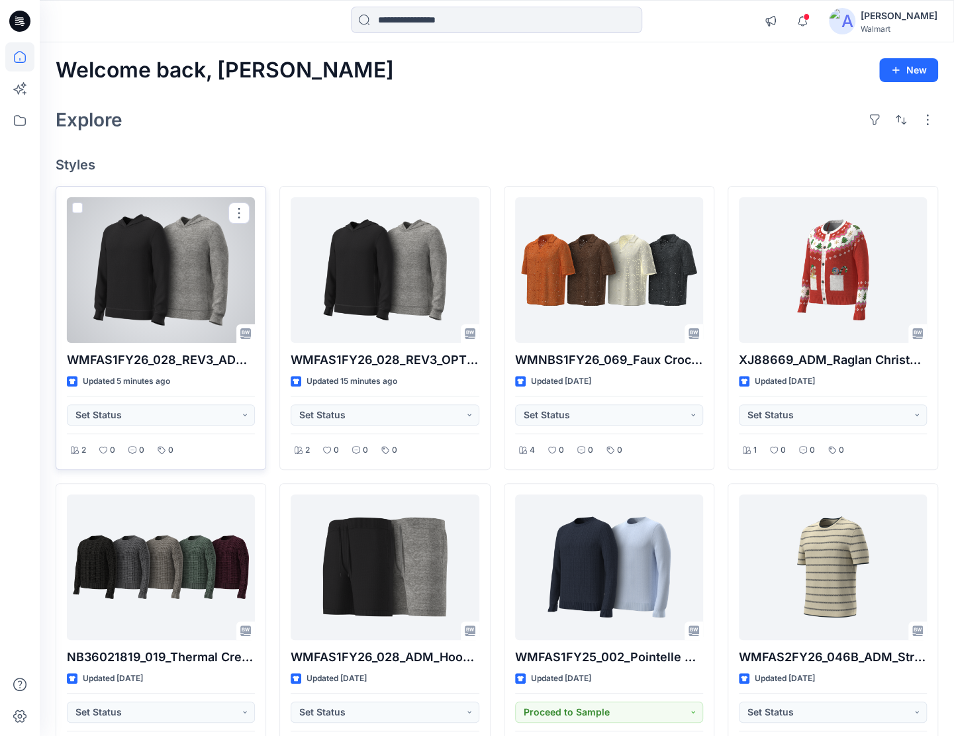
click at [215, 252] on div at bounding box center [161, 270] width 188 height 146
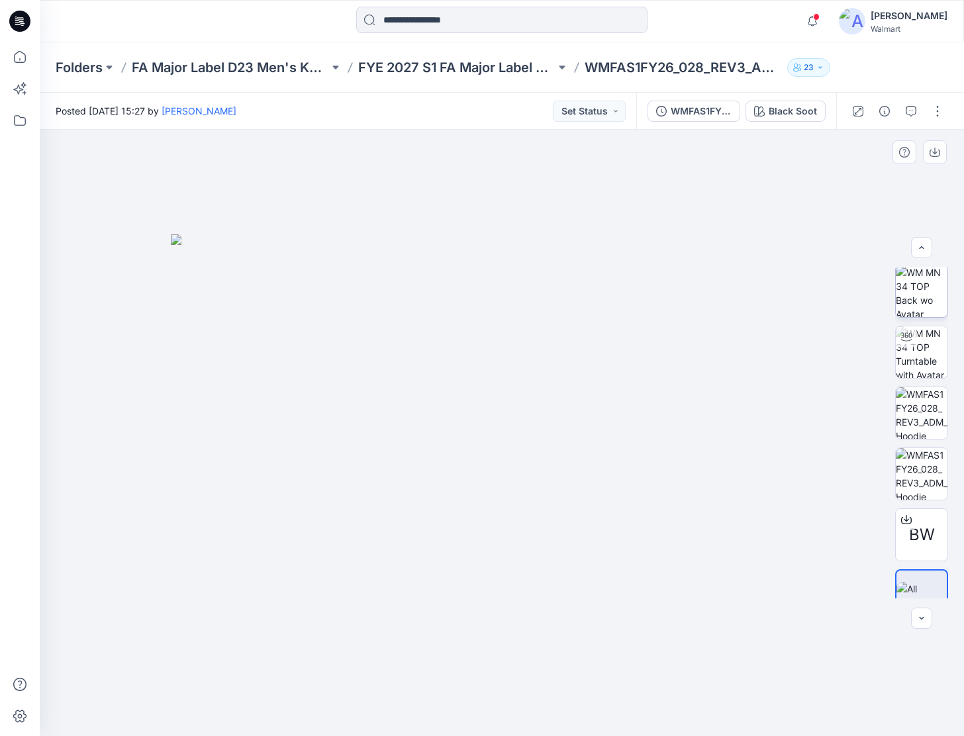
scroll to position [265, 0]
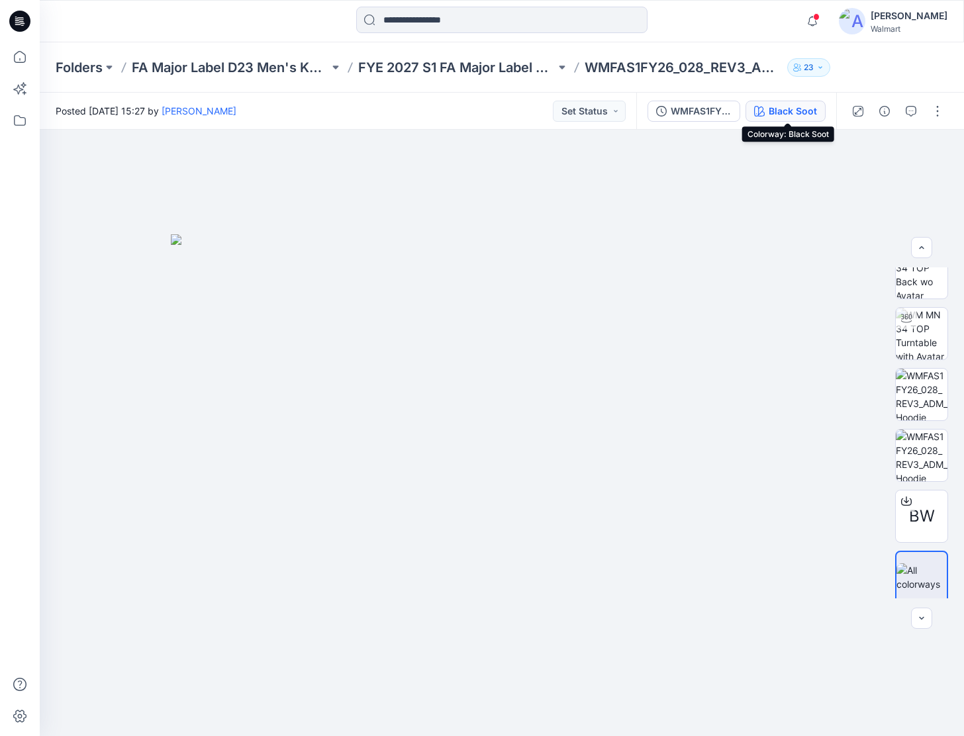
click at [789, 111] on div "Black Soot" at bounding box center [793, 111] width 48 height 15
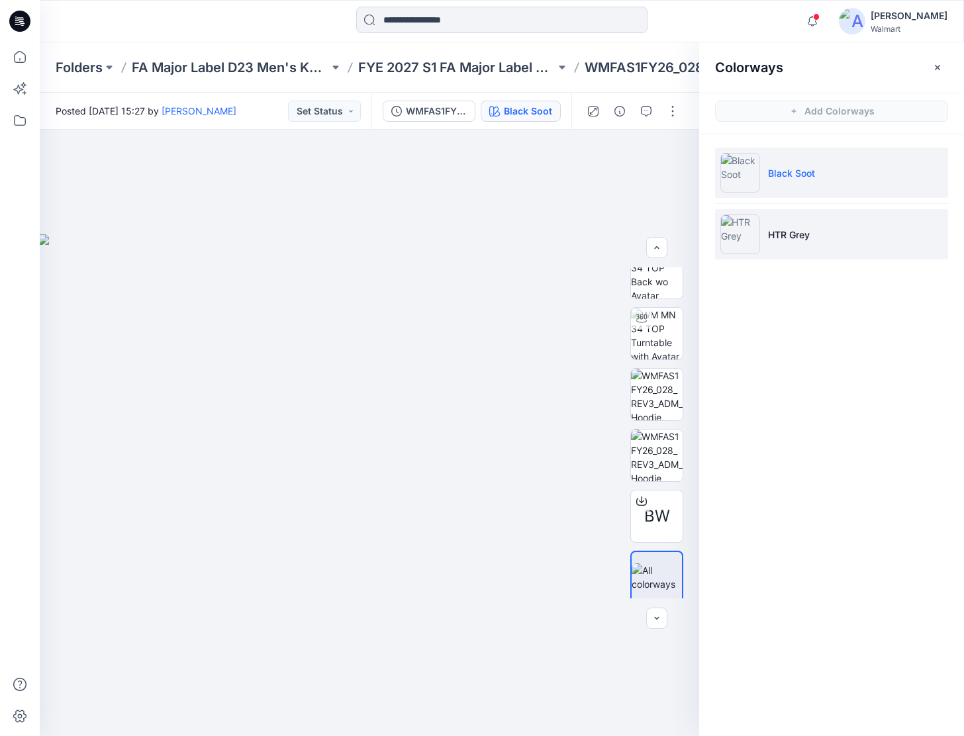
click at [854, 211] on li "HTR Grey" at bounding box center [831, 234] width 233 height 50
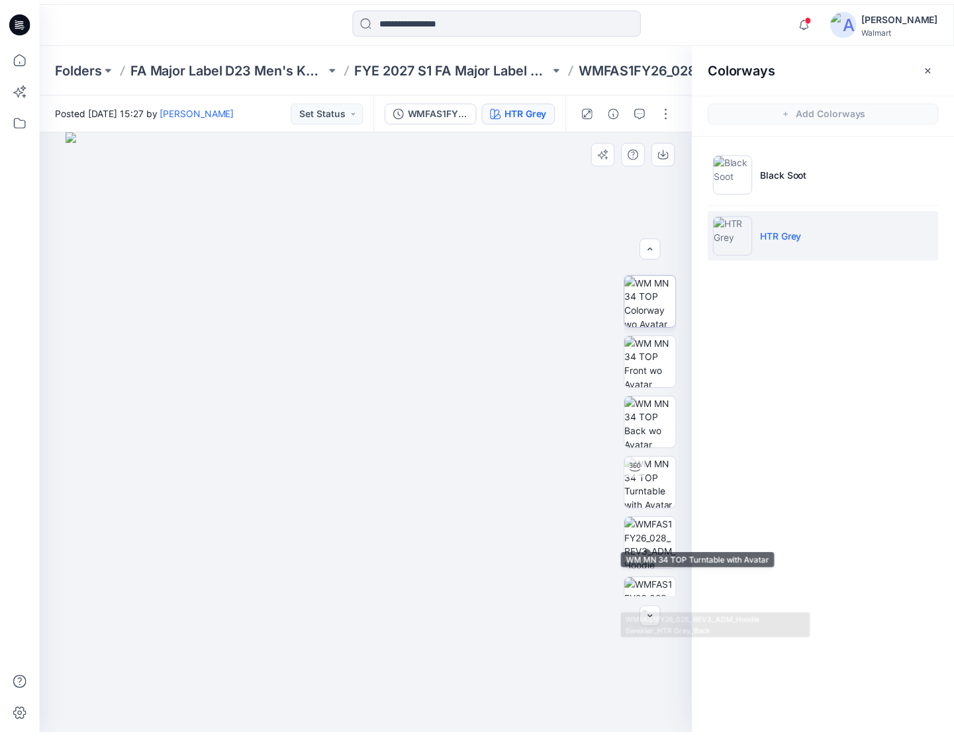
scroll to position [72, 0]
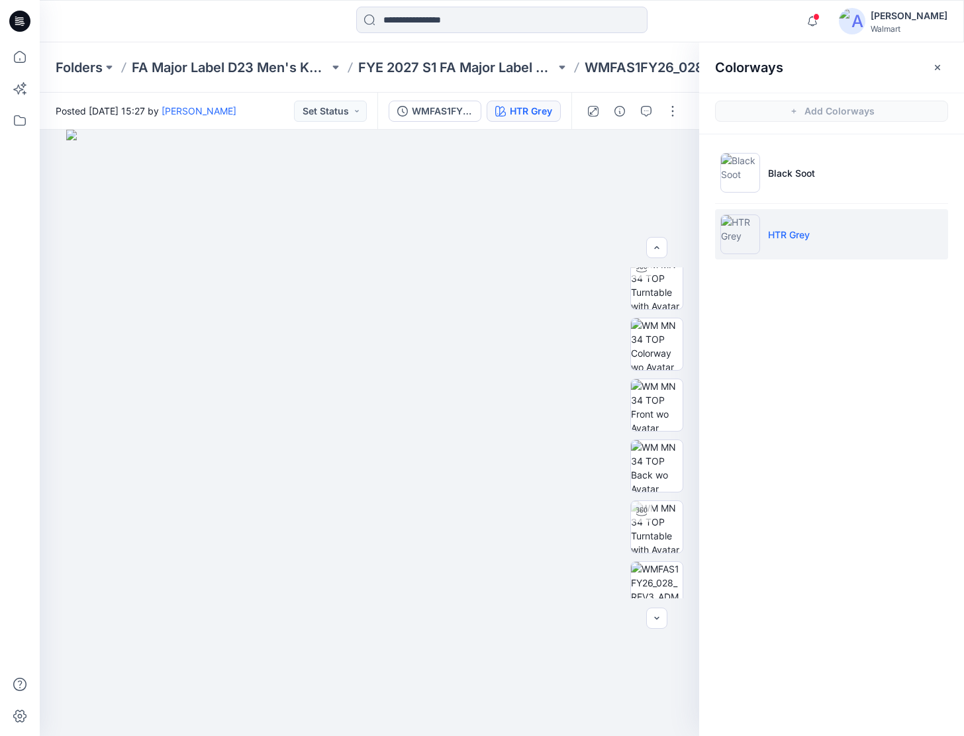
click at [8, 21] on div at bounding box center [20, 21] width 42 height 42
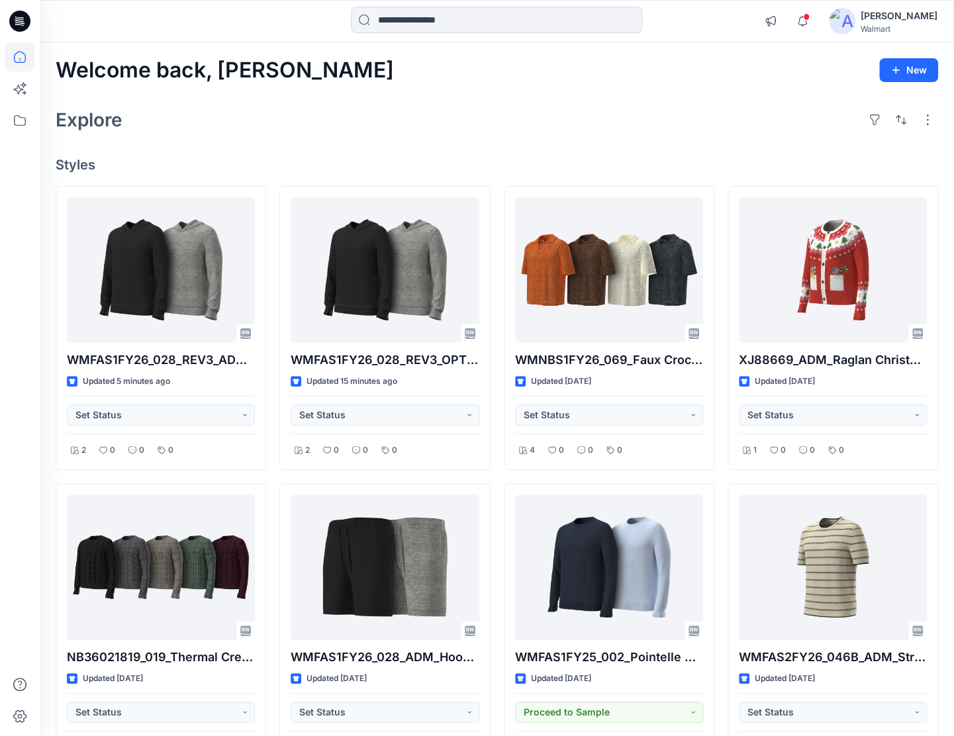
click at [19, 20] on icon at bounding box center [21, 19] width 6 height 1
click at [25, 24] on icon at bounding box center [19, 21] width 21 height 21
